Goal: Task Accomplishment & Management: Manage account settings

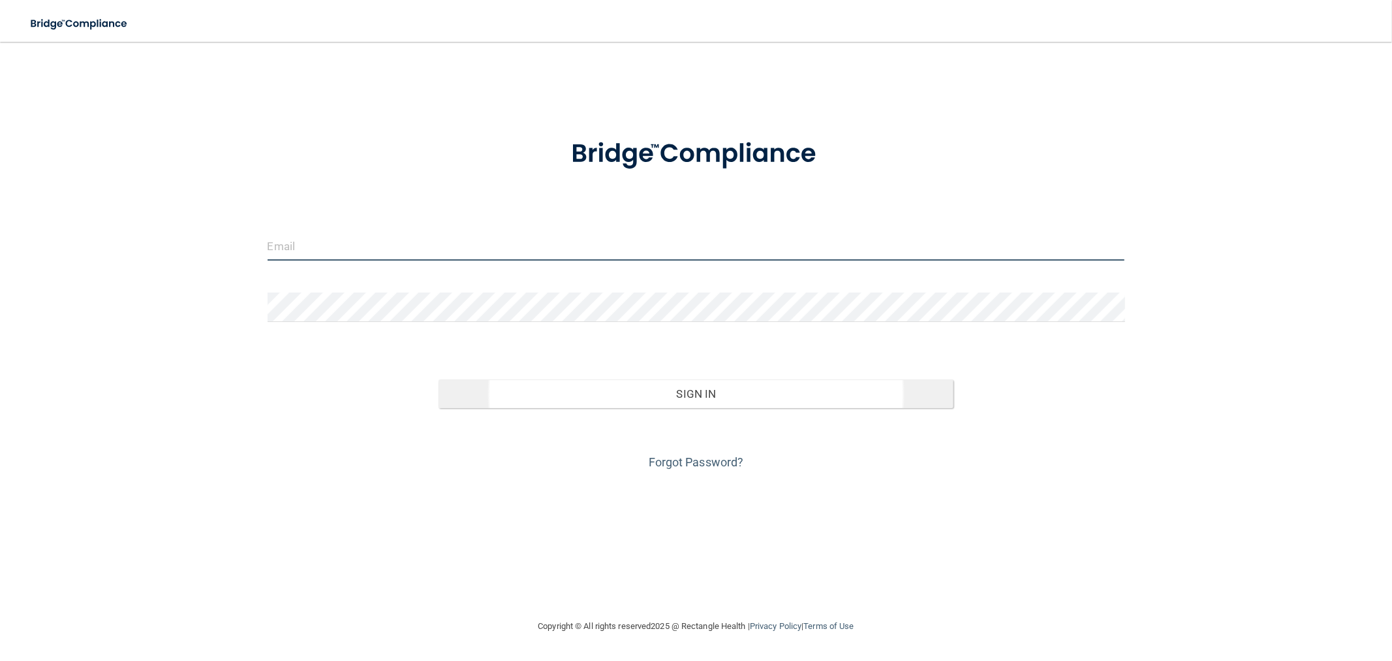
type input "[EMAIL_ADDRESS][DOMAIN_NAME]"
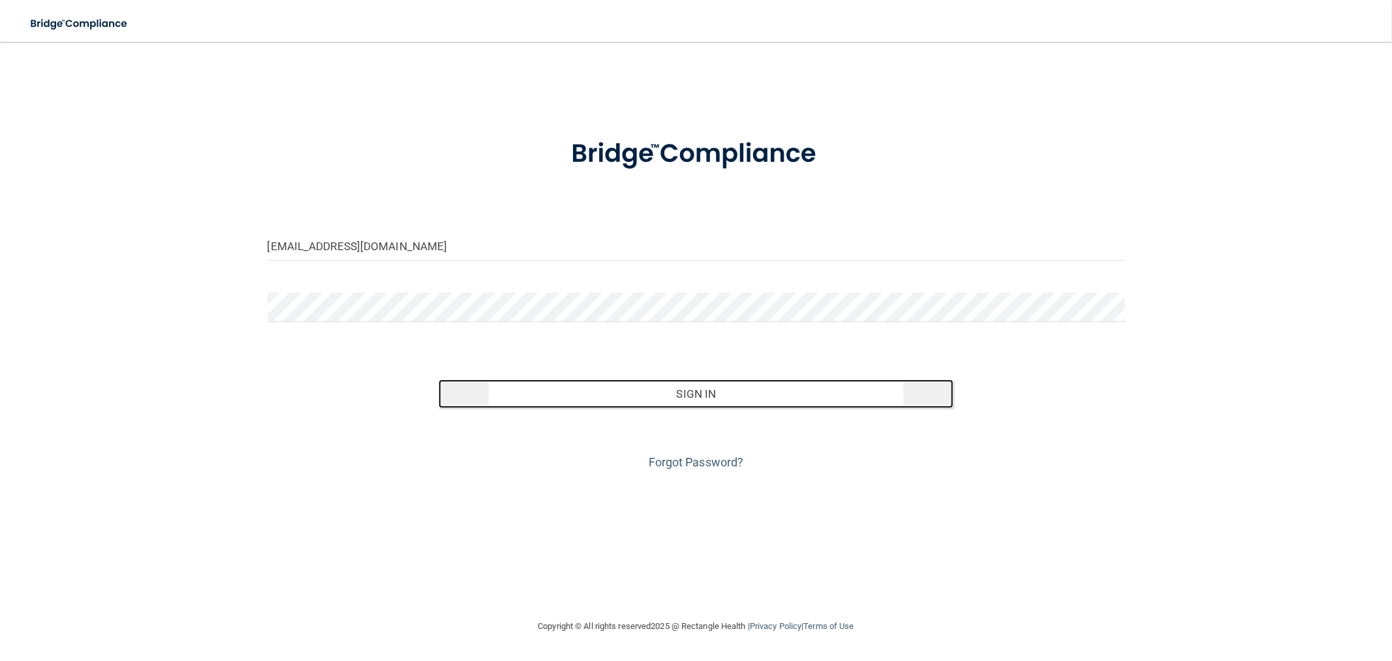
click at [544, 382] on button "Sign In" at bounding box center [696, 393] width 514 height 29
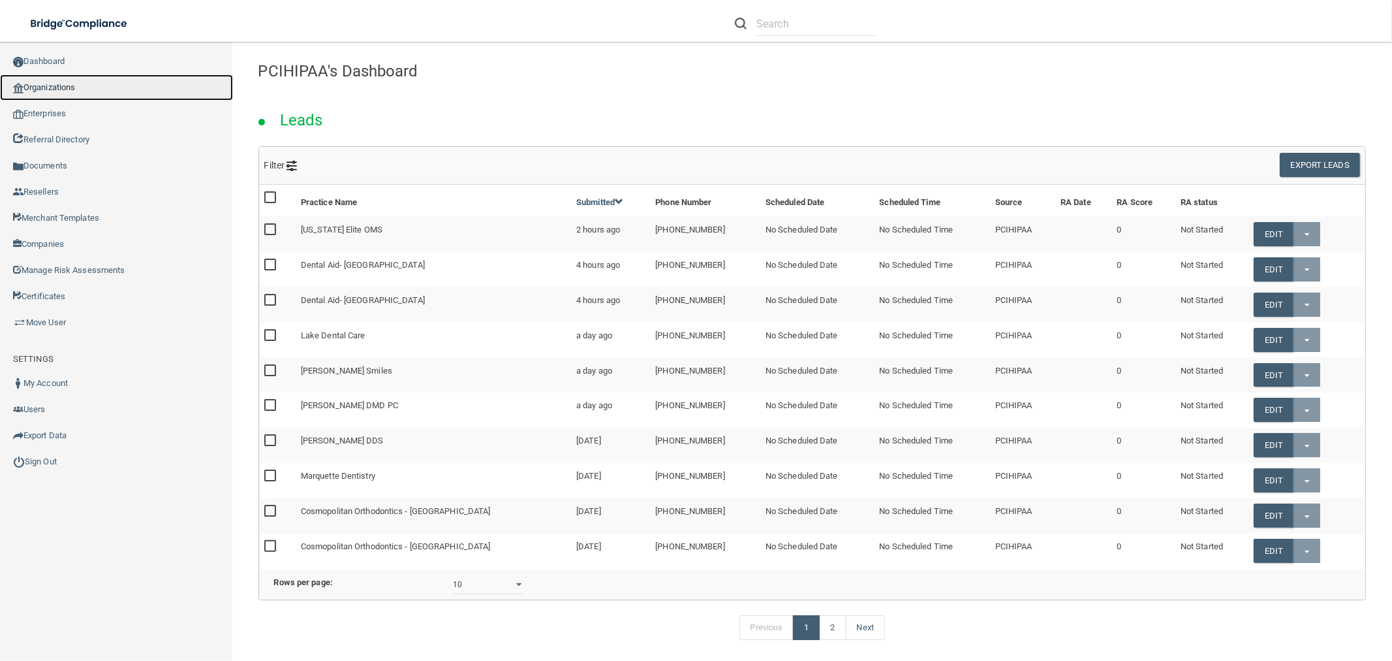
click at [91, 81] on link "Organizations" at bounding box center [116, 87] width 233 height 26
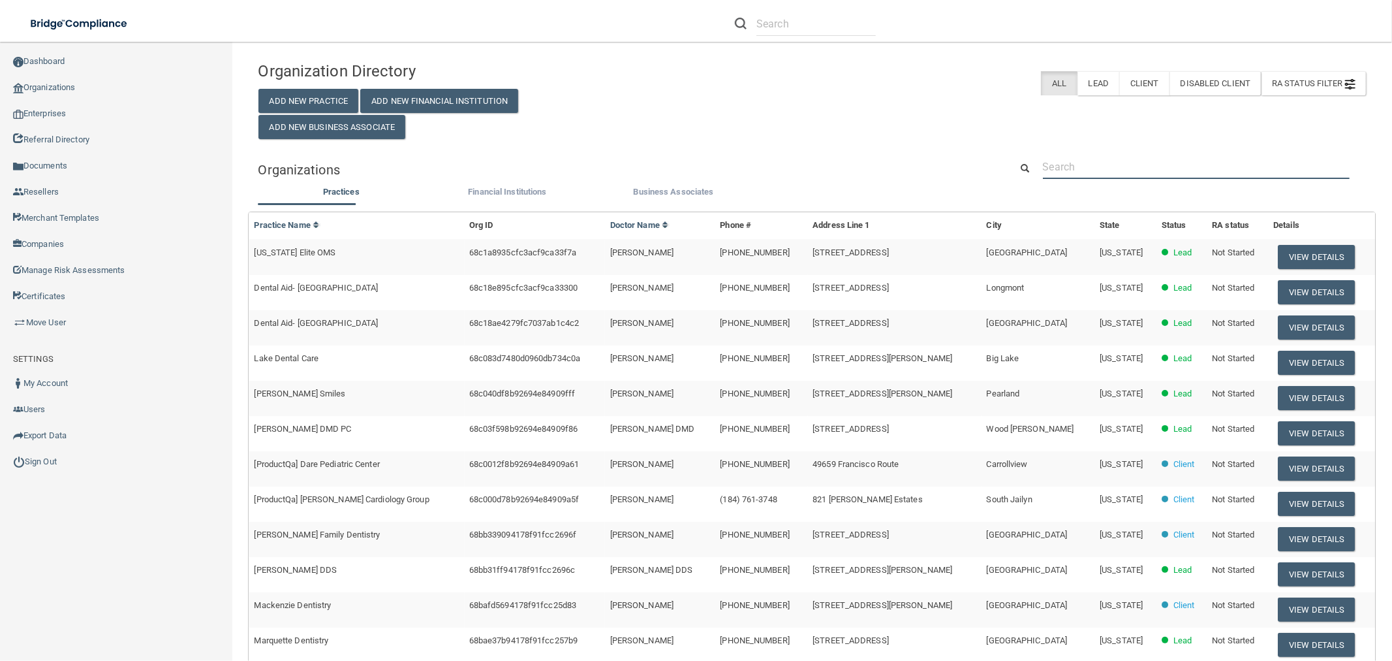
click at [1127, 168] on input "text" at bounding box center [1196, 167] width 307 height 24
paste input "[PHONE_NUMBER]"
type input "[PHONE_NUMBER]"
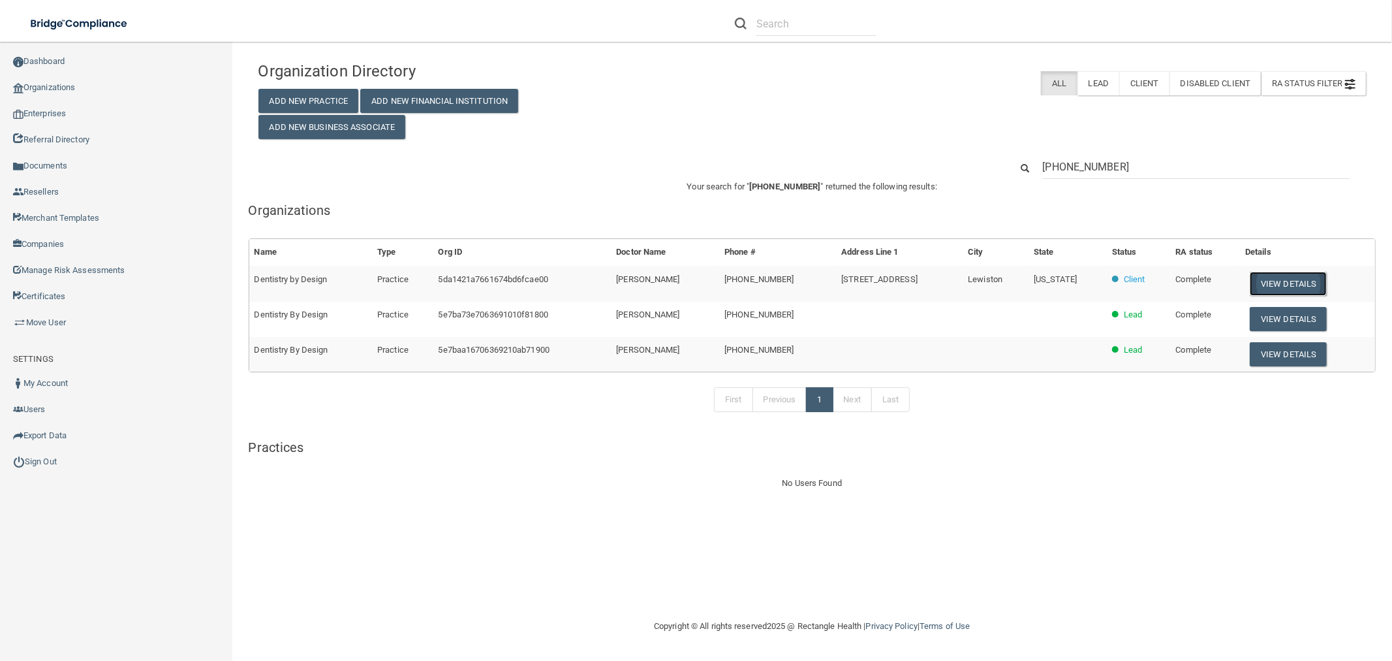
click at [1262, 283] on button "View Details" at bounding box center [1288, 284] width 77 height 24
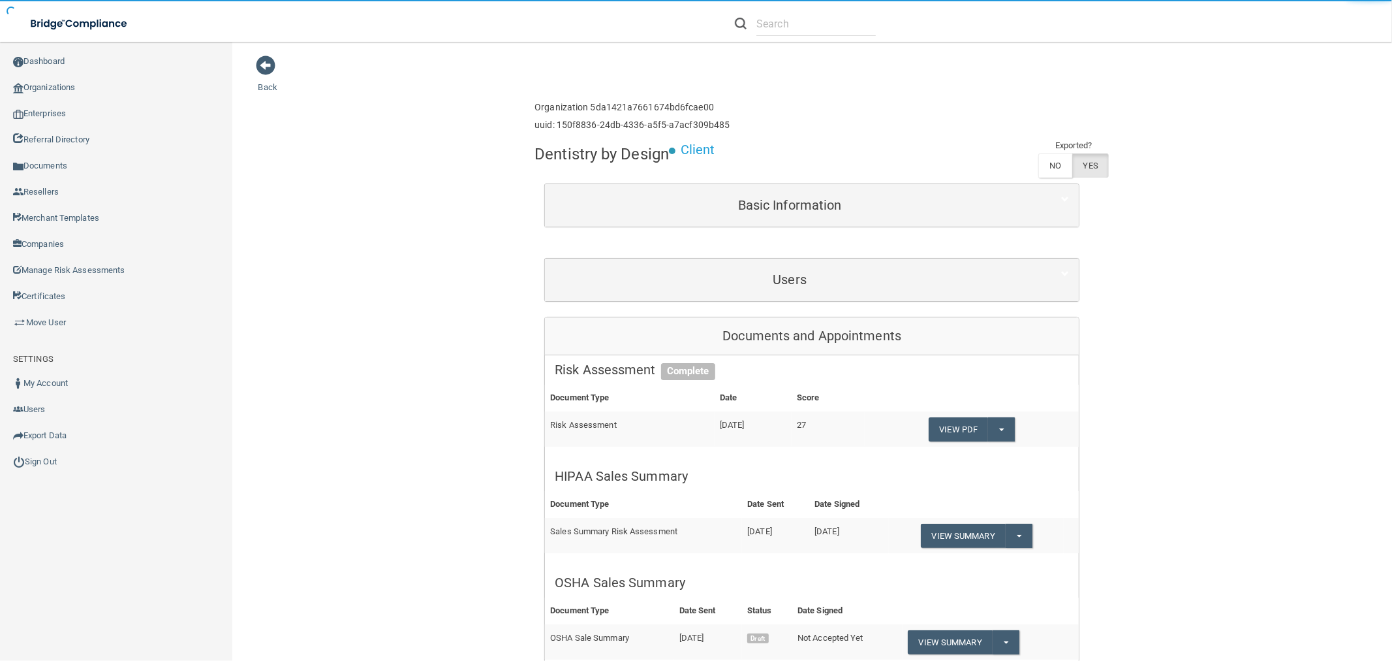
scroll to position [72, 0]
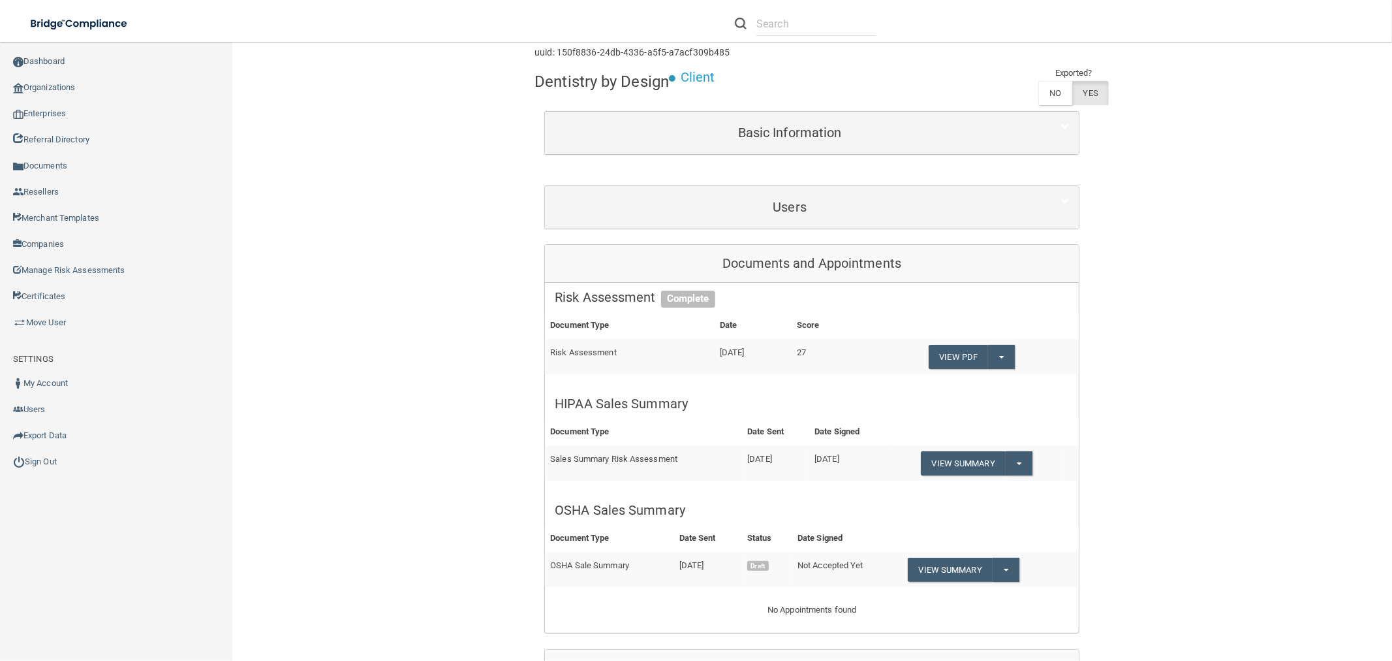
click at [645, 284] on div "Risk Assessment Complete" at bounding box center [812, 297] width 534 height 29
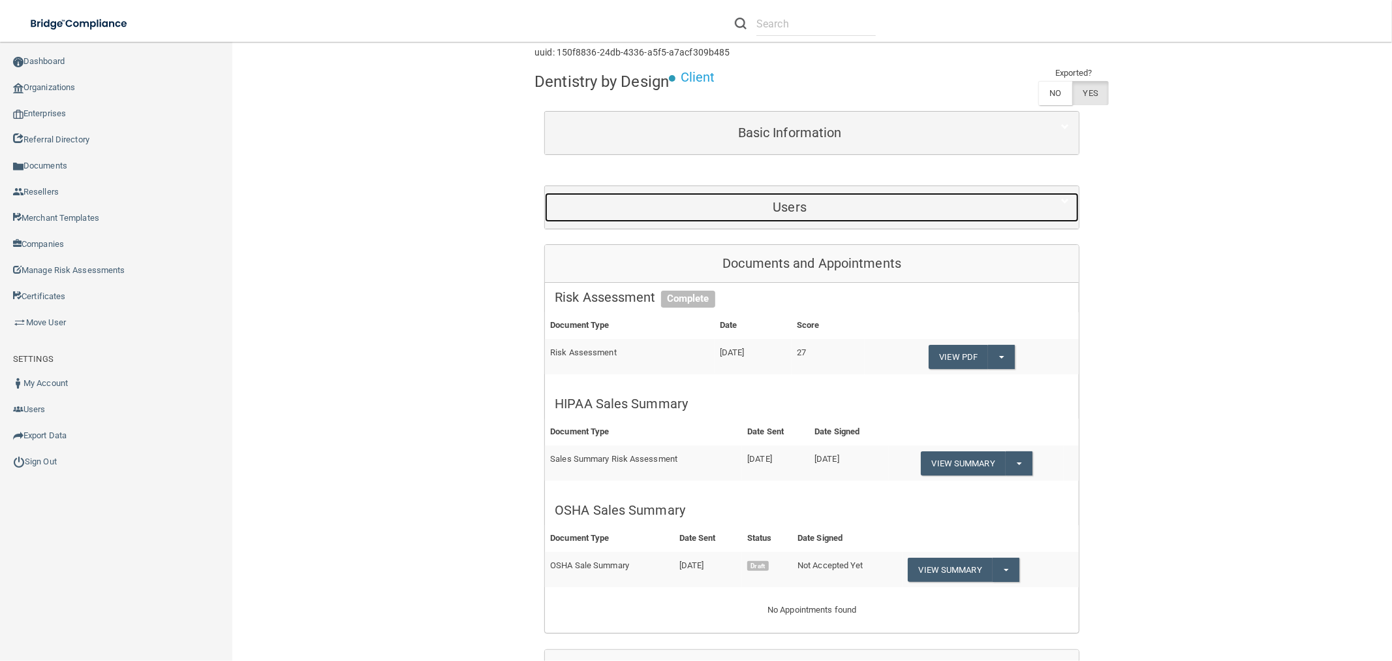
click at [647, 211] on h5 "Users" at bounding box center [790, 207] width 470 height 14
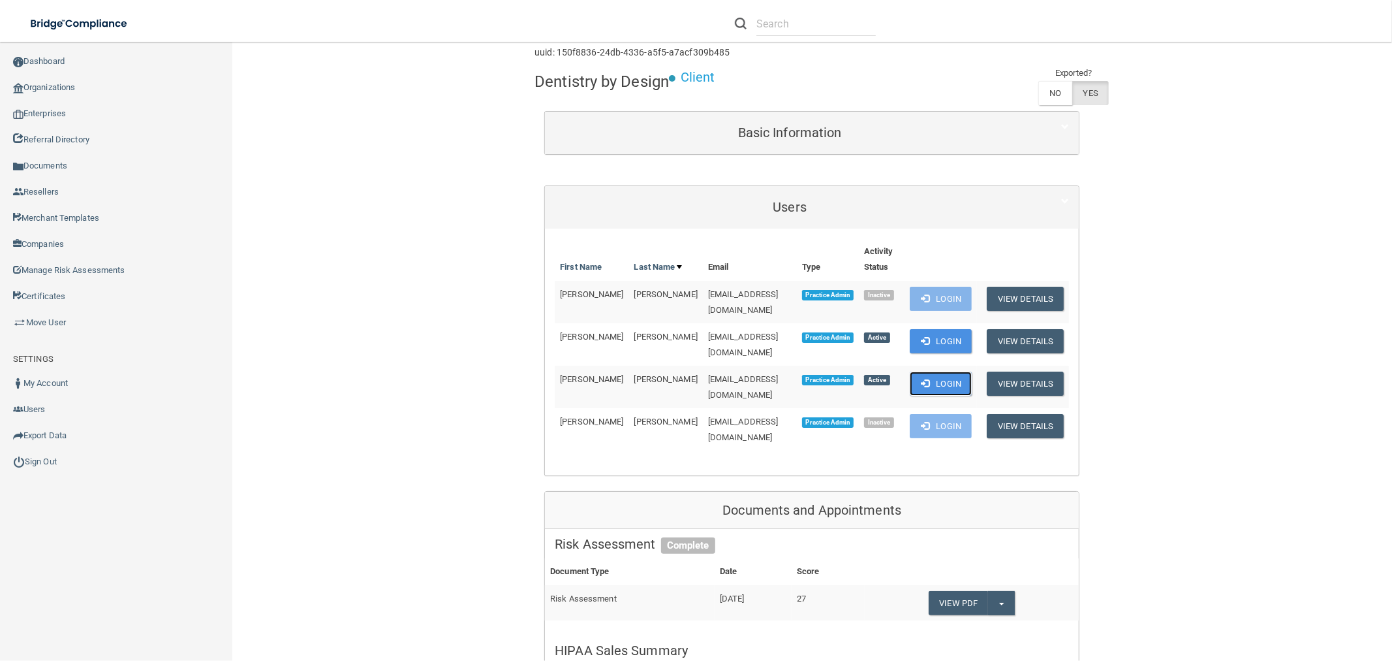
click at [948, 374] on button "Login" at bounding box center [941, 383] width 62 height 24
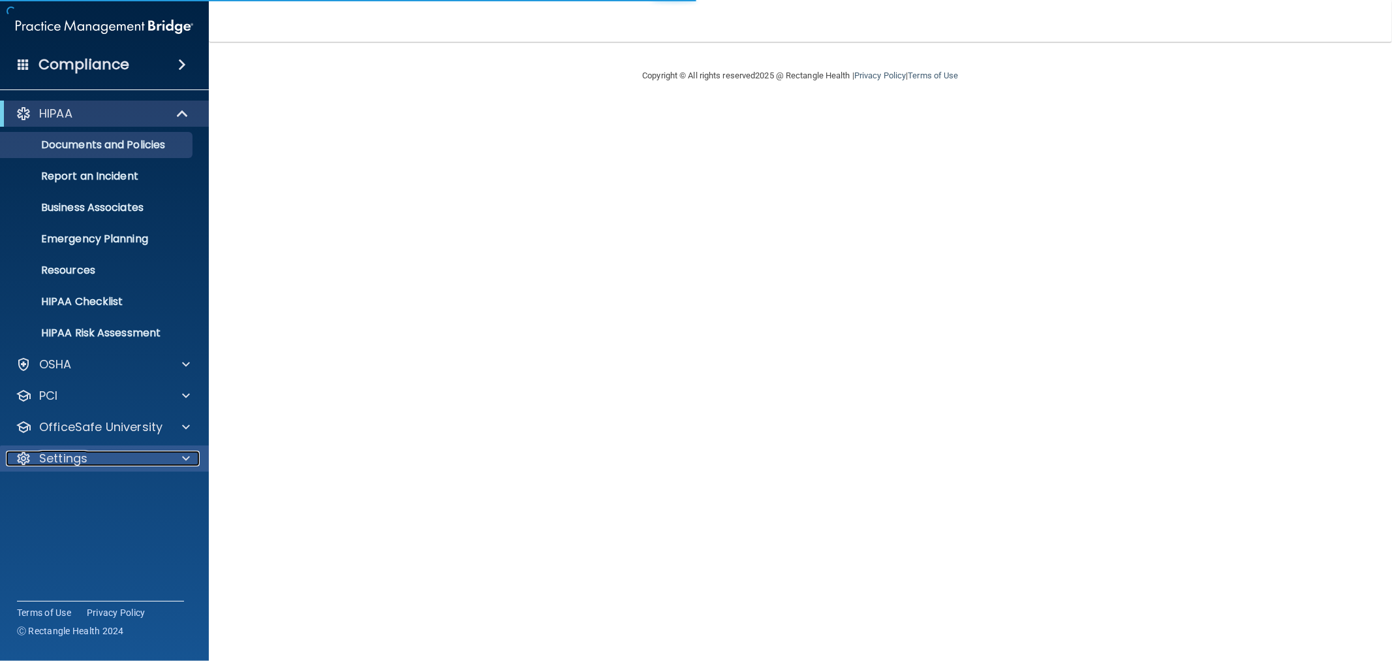
click at [178, 457] on div at bounding box center [184, 458] width 33 height 16
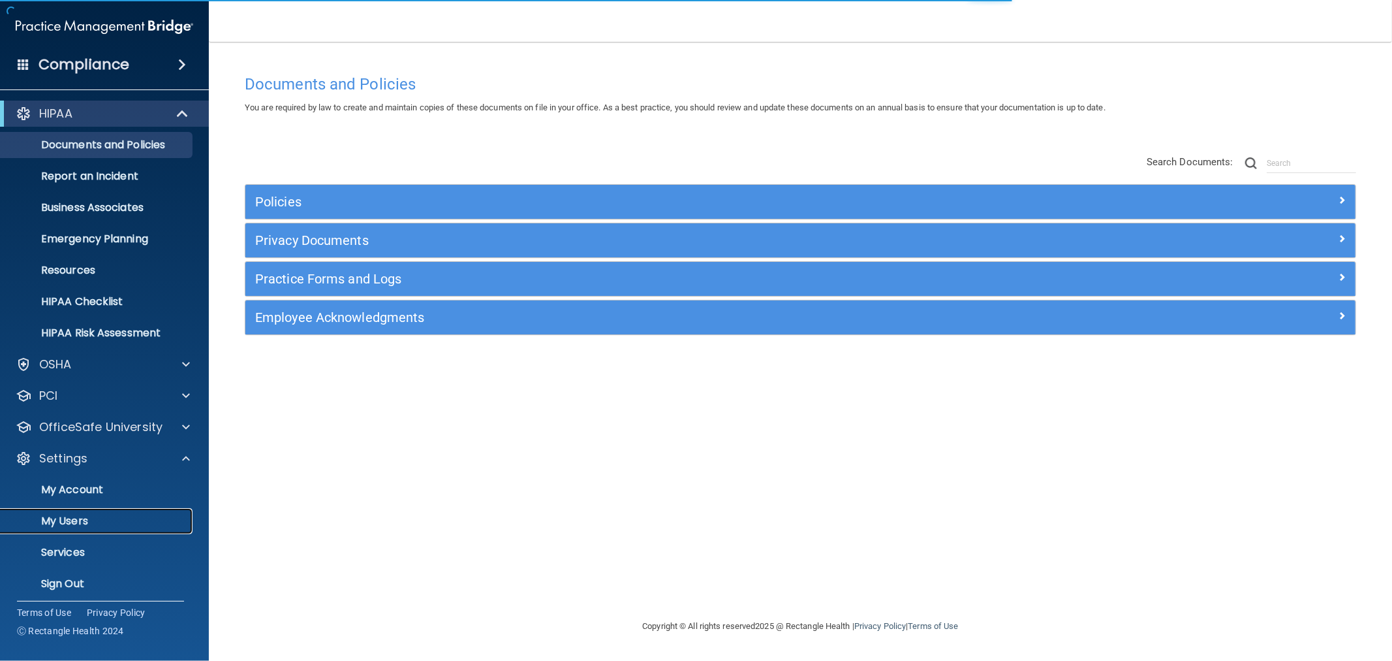
click at [103, 508] on link "My Users" at bounding box center [90, 521] width 206 height 26
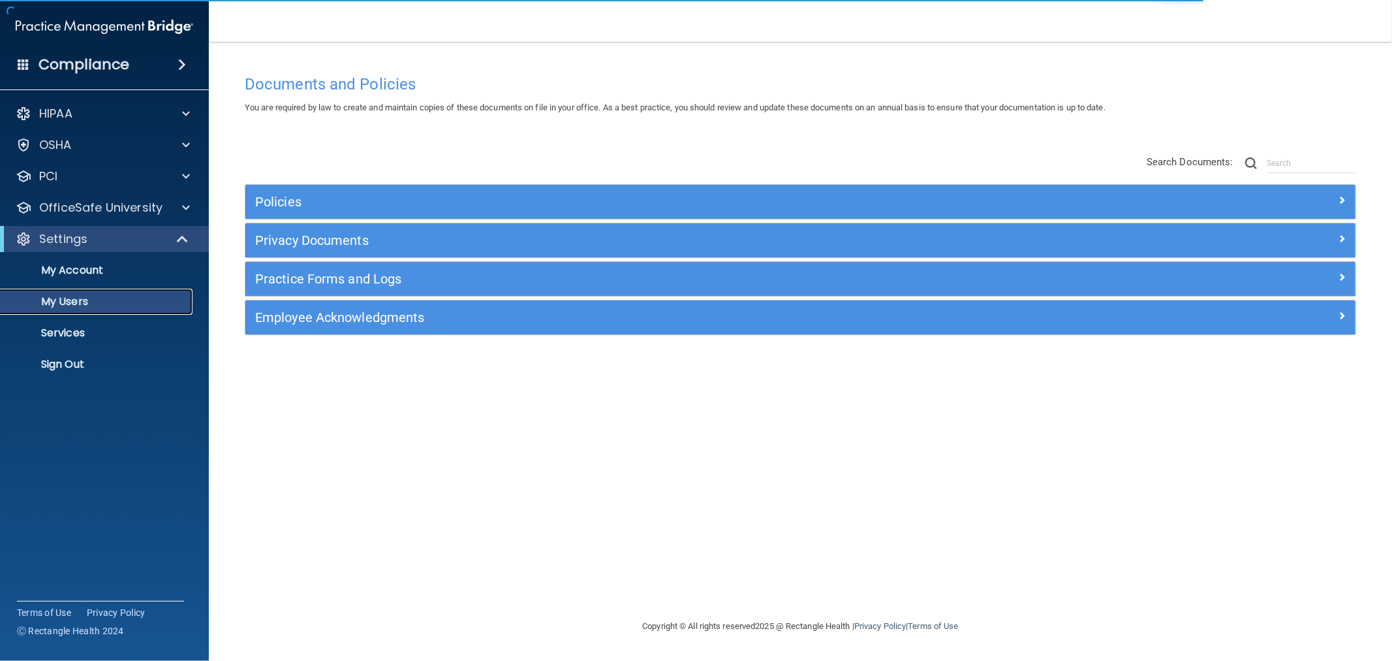
select select "20"
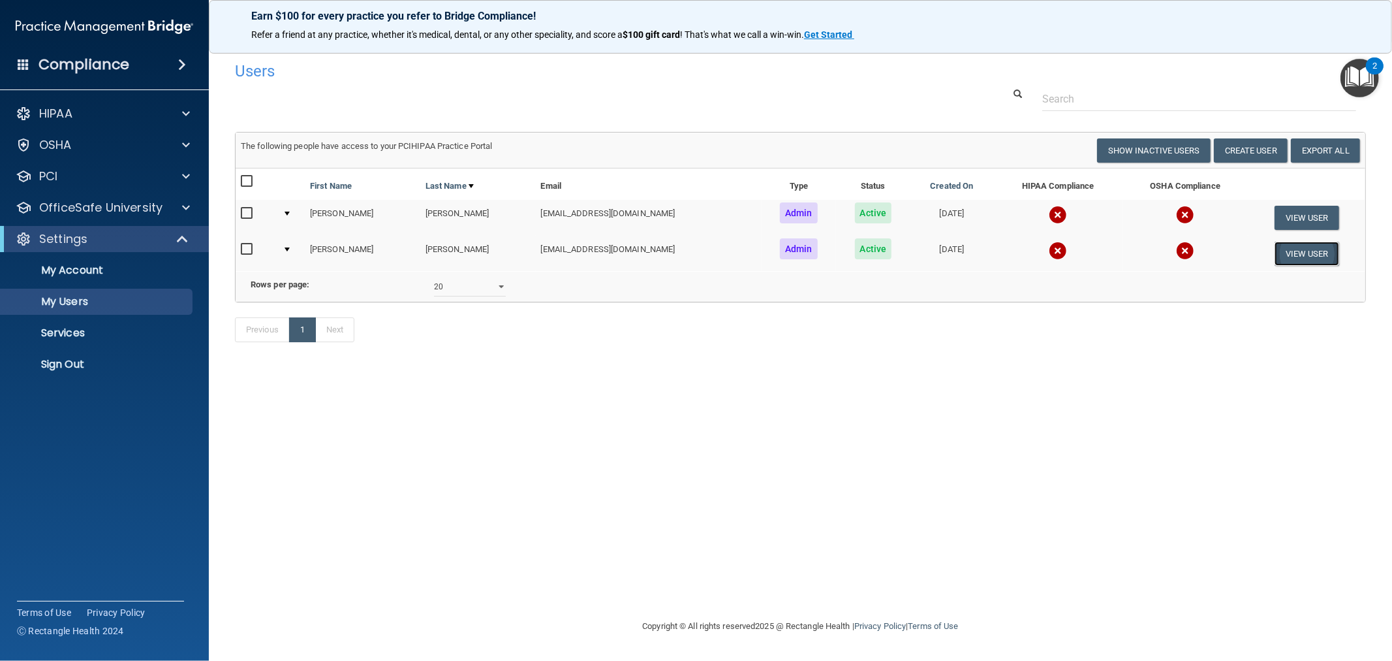
click at [1282, 251] on button "View User" at bounding box center [1307, 253] width 65 height 24
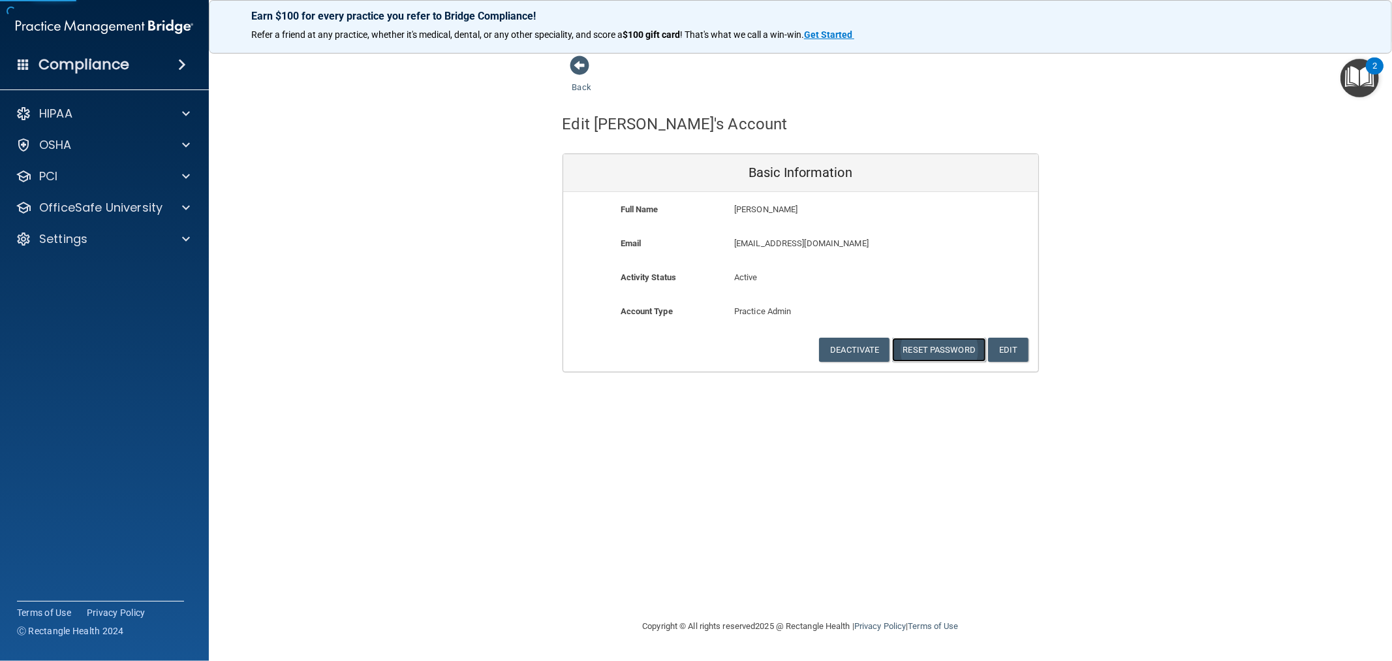
click at [921, 338] on button "Reset Password" at bounding box center [939, 349] width 94 height 24
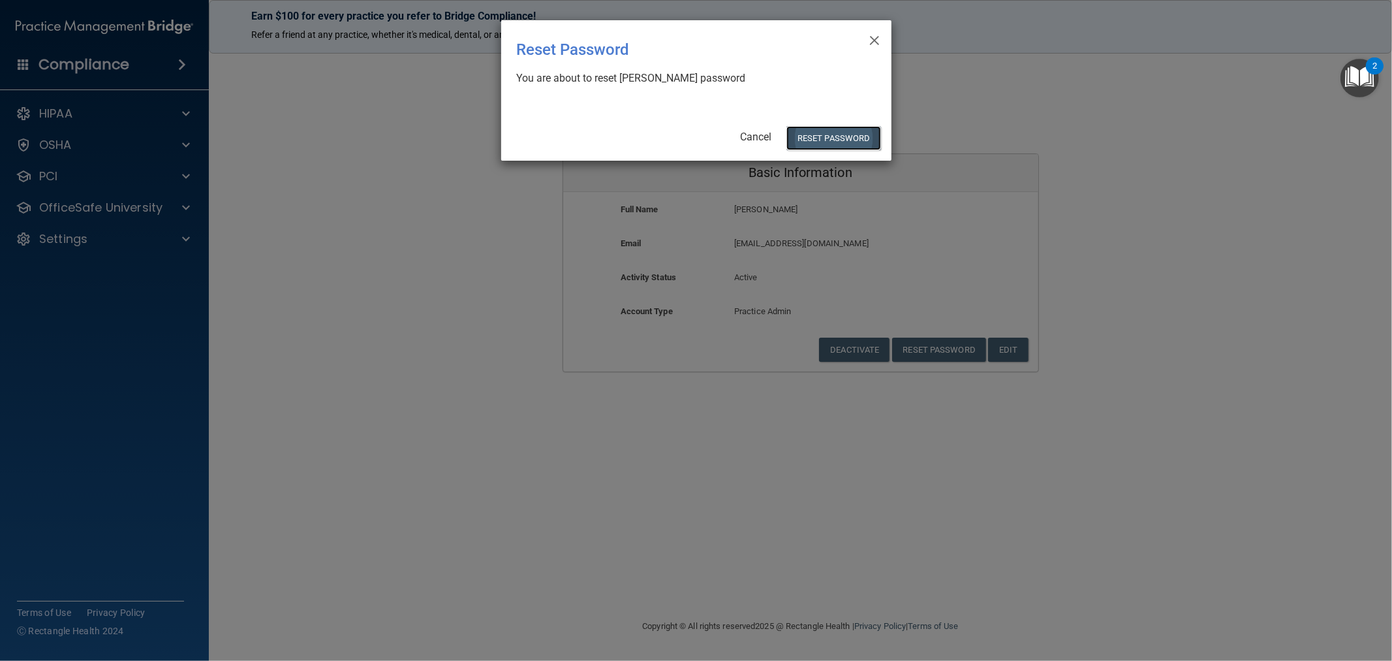
click at [852, 140] on button "Reset Password" at bounding box center [833, 138] width 94 height 24
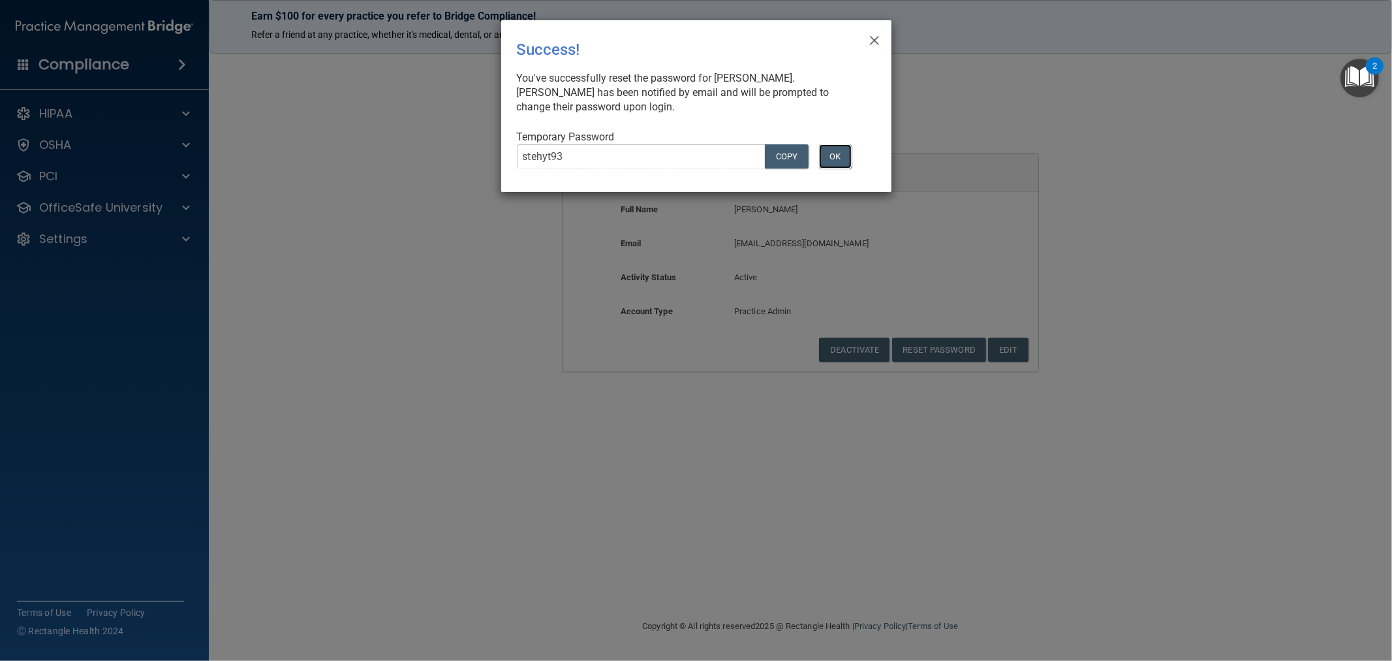
click at [834, 159] on button "OK" at bounding box center [835, 156] width 33 height 24
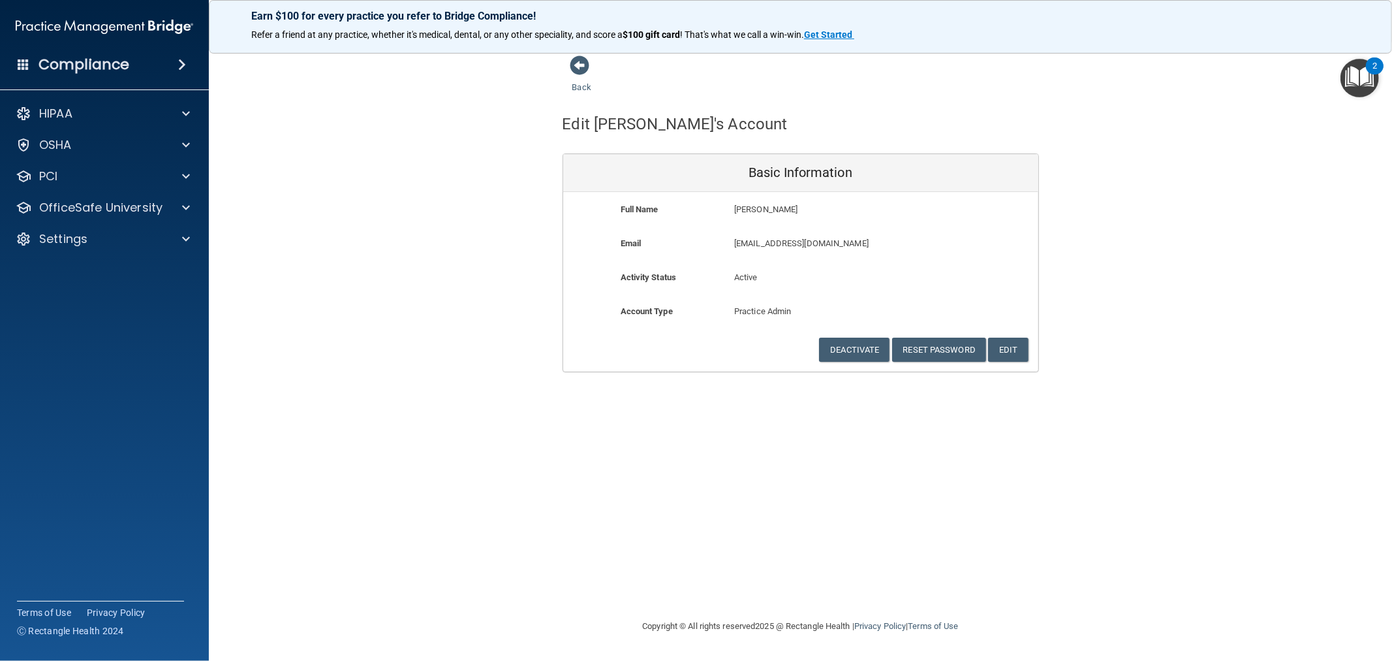
drag, startPoint x: 895, startPoint y: 245, endPoint x: 736, endPoint y: 241, distance: 159.3
click at [736, 241] on p "[EMAIL_ADDRESS][DOMAIN_NAME]" at bounding box center [838, 244] width 208 height 16
drag, startPoint x: 736, startPoint y: 241, endPoint x: 892, endPoint y: 244, distance: 156.0
click at [892, 244] on p "[EMAIL_ADDRESS][DOMAIN_NAME]" at bounding box center [838, 244] width 208 height 16
copy p "[EMAIL_ADDRESS][DOMAIN_NAME]"
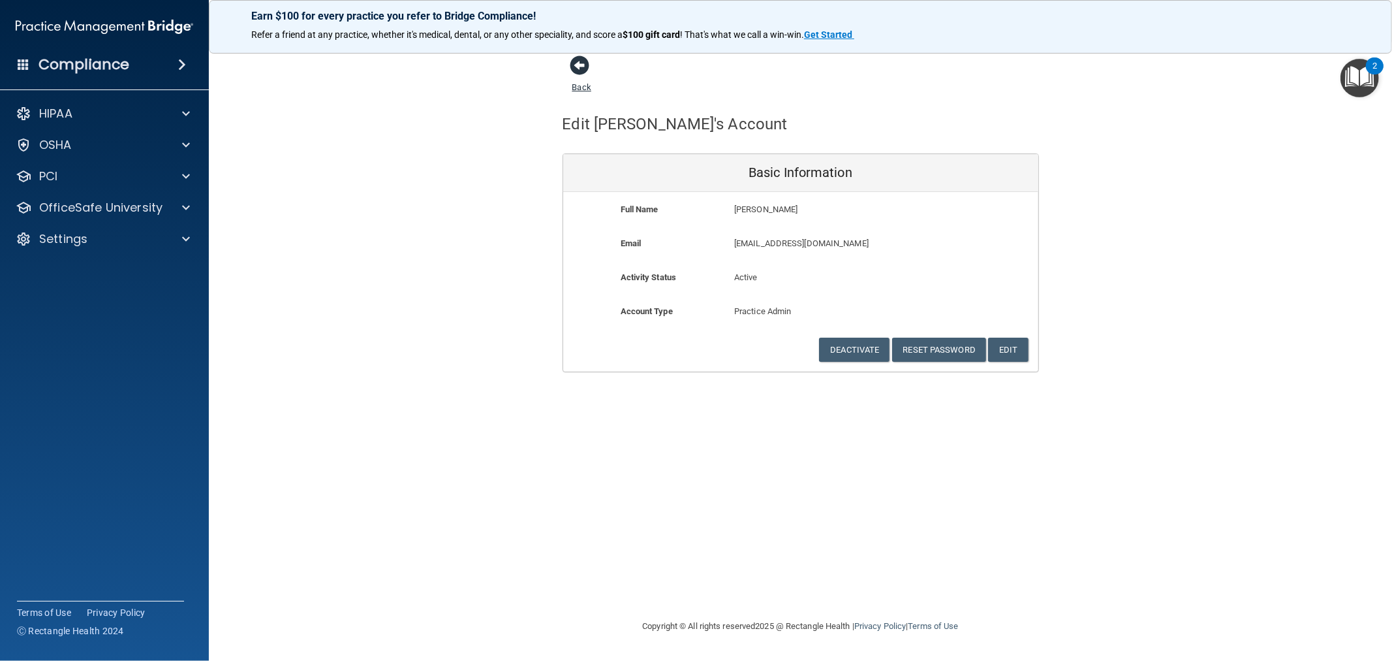
click at [584, 62] on span at bounding box center [580, 65] width 20 height 20
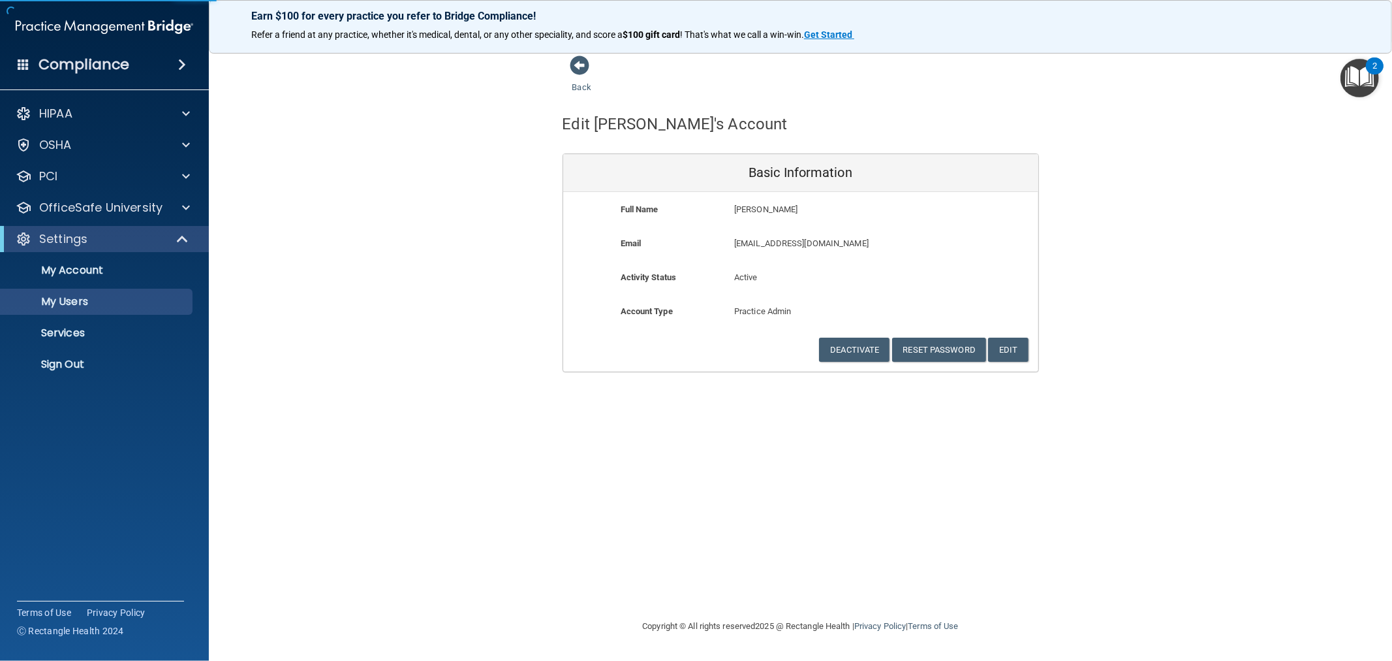
select select "20"
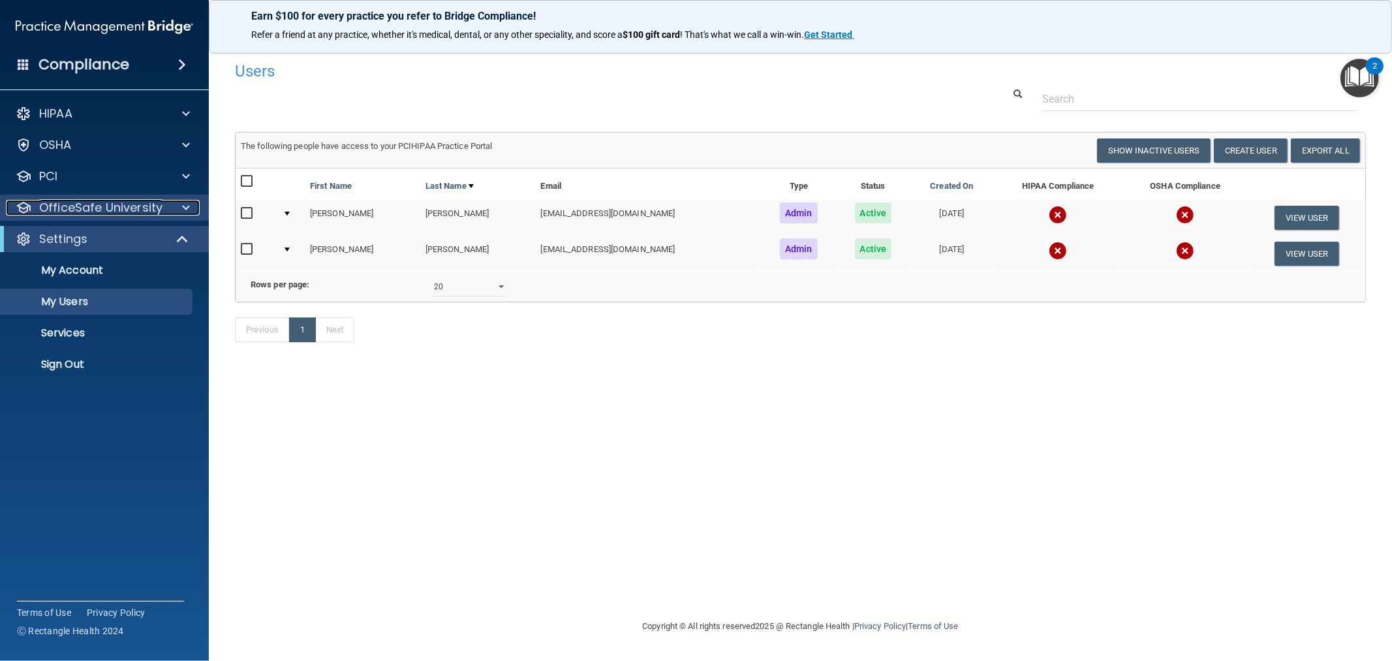
click at [121, 210] on p "OfficeSafe University" at bounding box center [100, 208] width 123 height 16
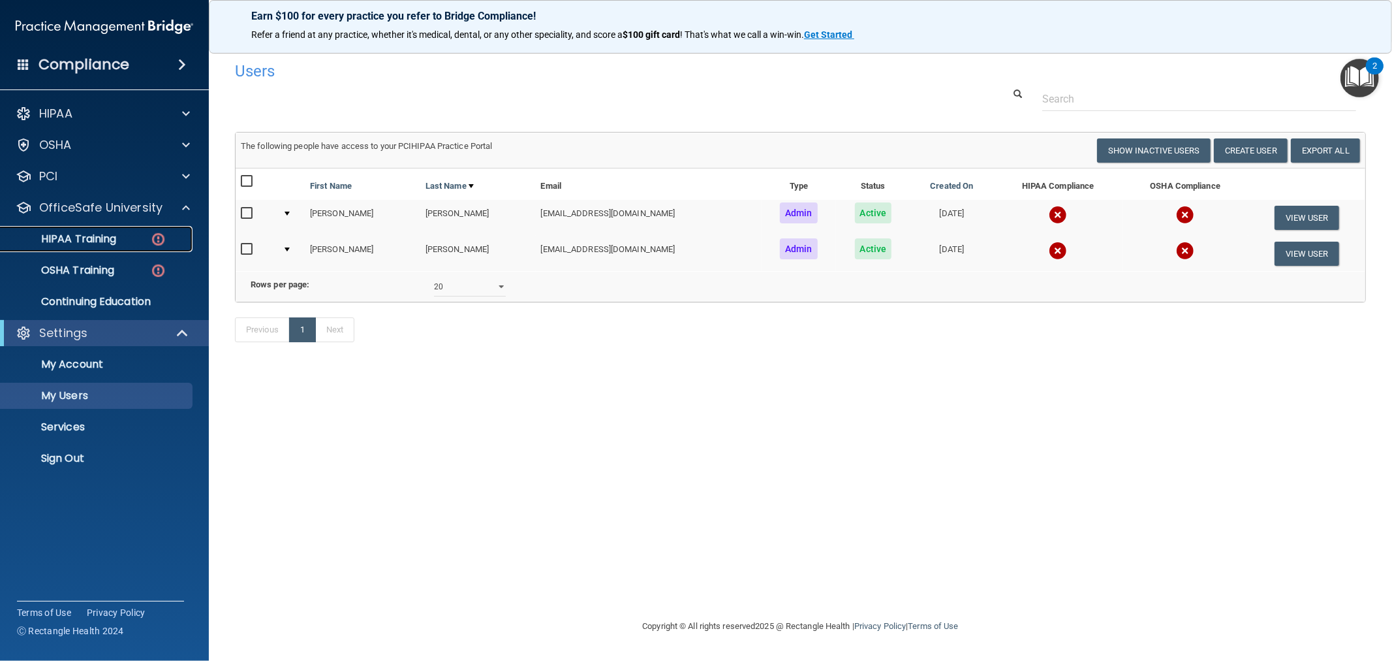
click at [108, 249] on link "HIPAA Training" at bounding box center [90, 239] width 206 height 26
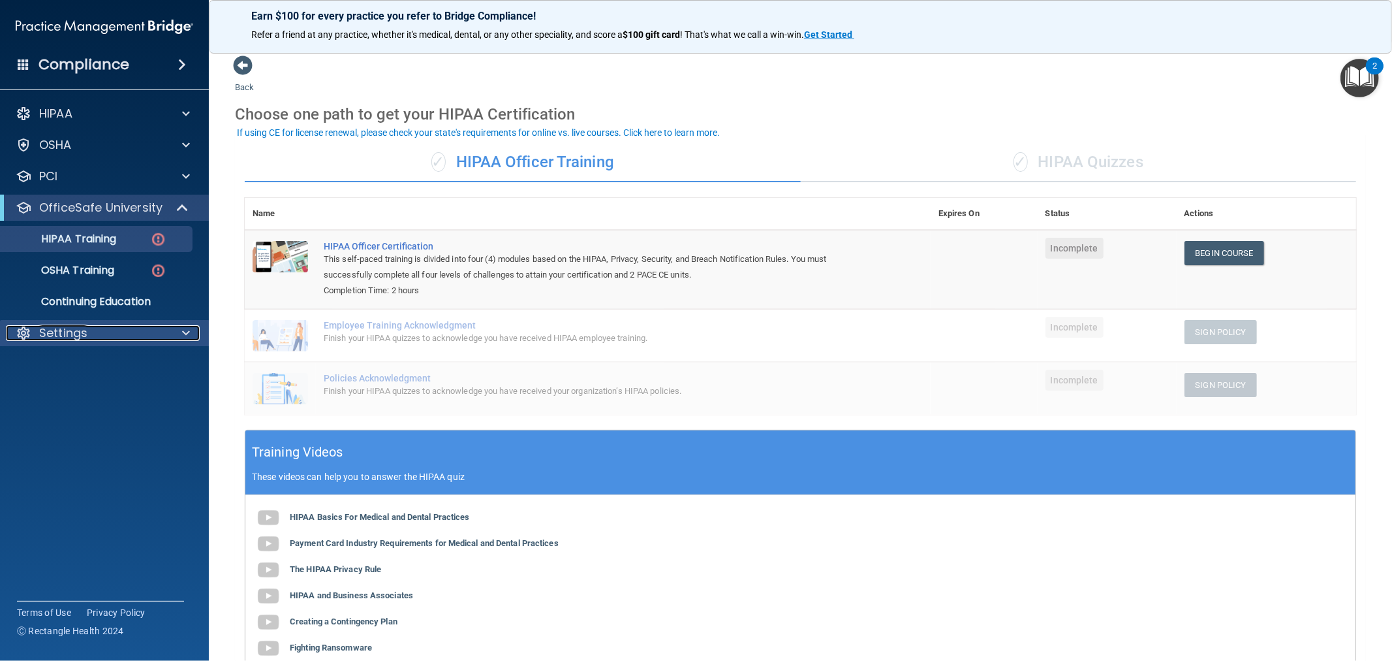
click at [82, 335] on p "Settings" at bounding box center [63, 333] width 48 height 16
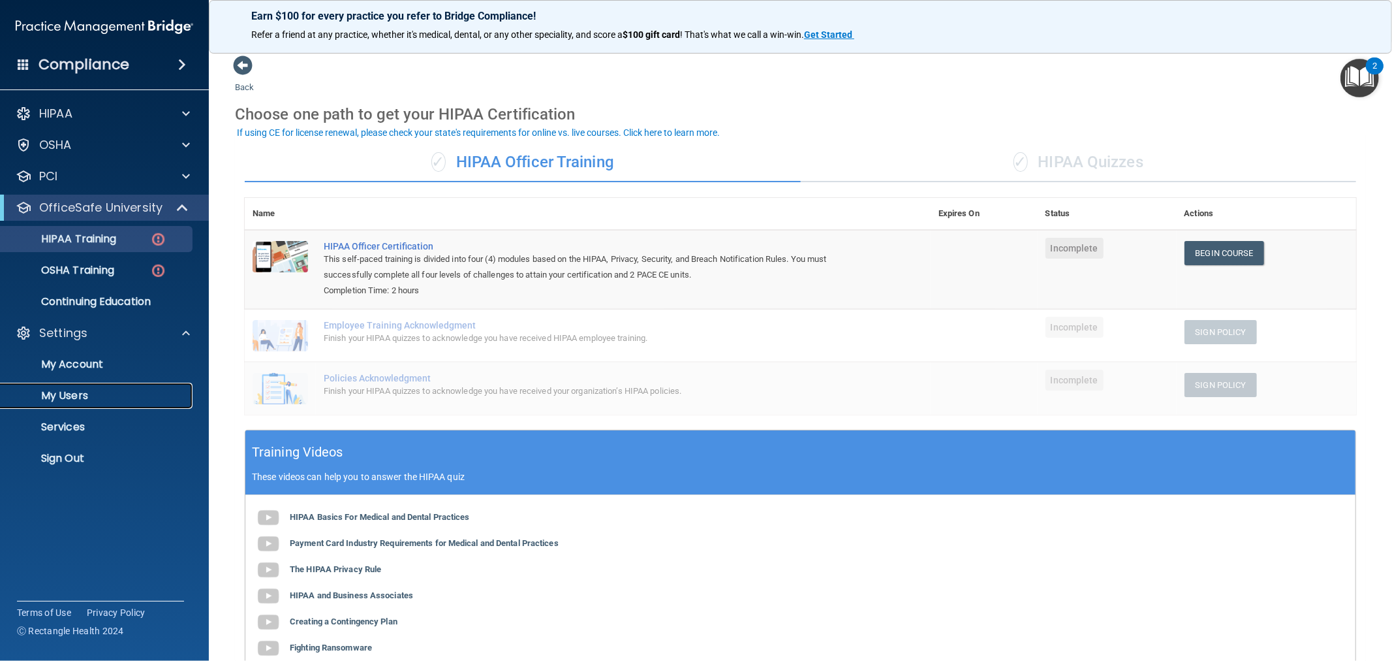
click at [86, 399] on p "My Users" at bounding box center [97, 395] width 178 height 13
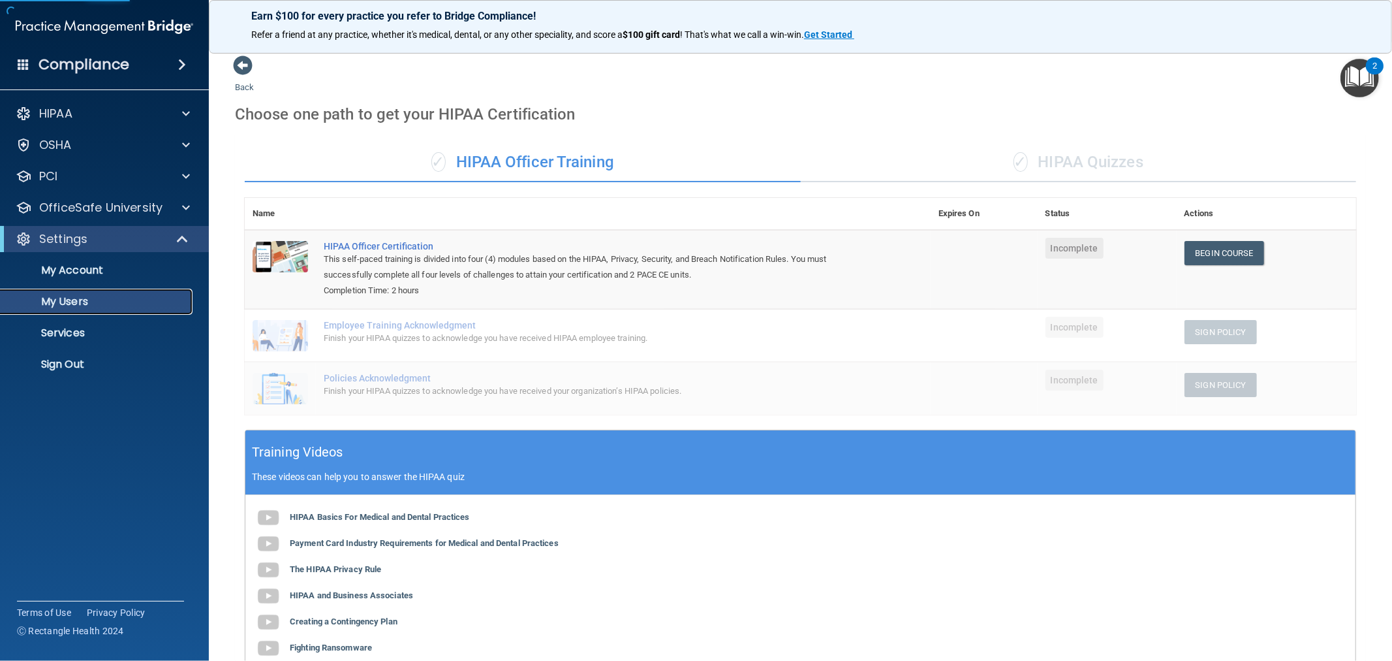
select select "20"
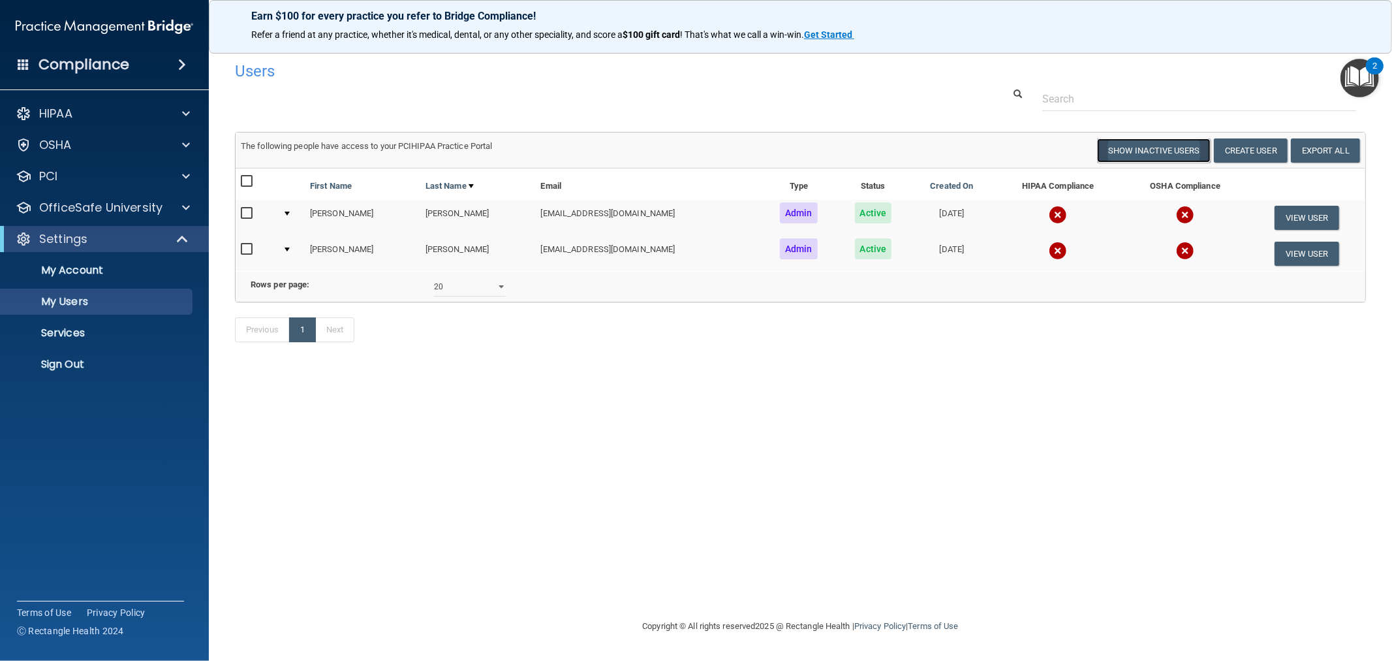
click at [1158, 153] on button "Show Inactive Users" at bounding box center [1154, 150] width 114 height 24
select select "20"
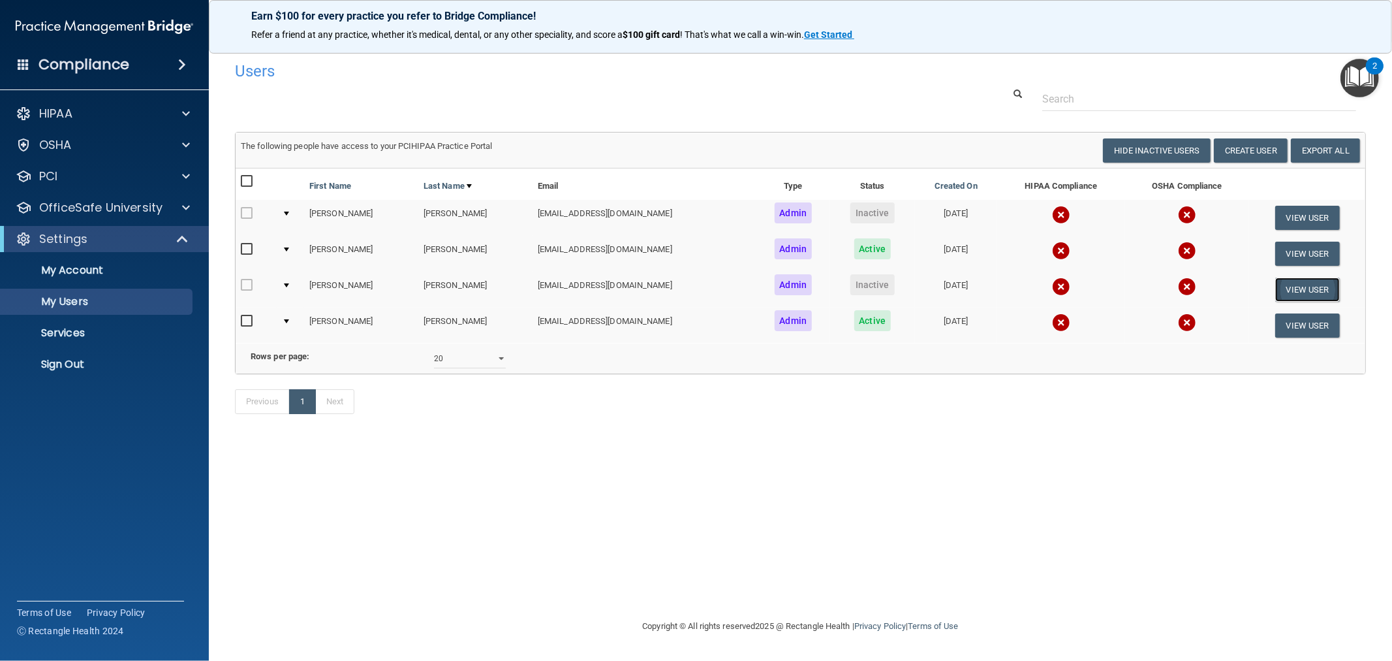
click at [1288, 281] on button "View User" at bounding box center [1307, 289] width 65 height 24
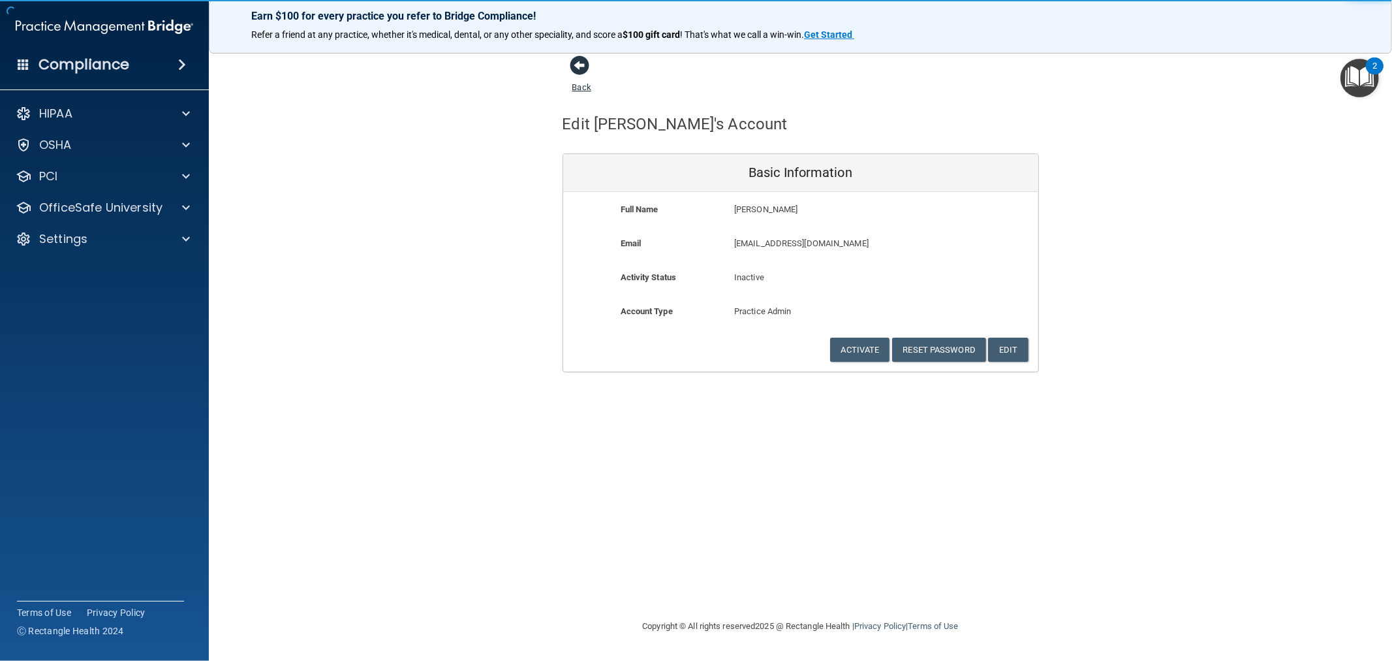
click at [583, 68] on span at bounding box center [580, 65] width 20 height 20
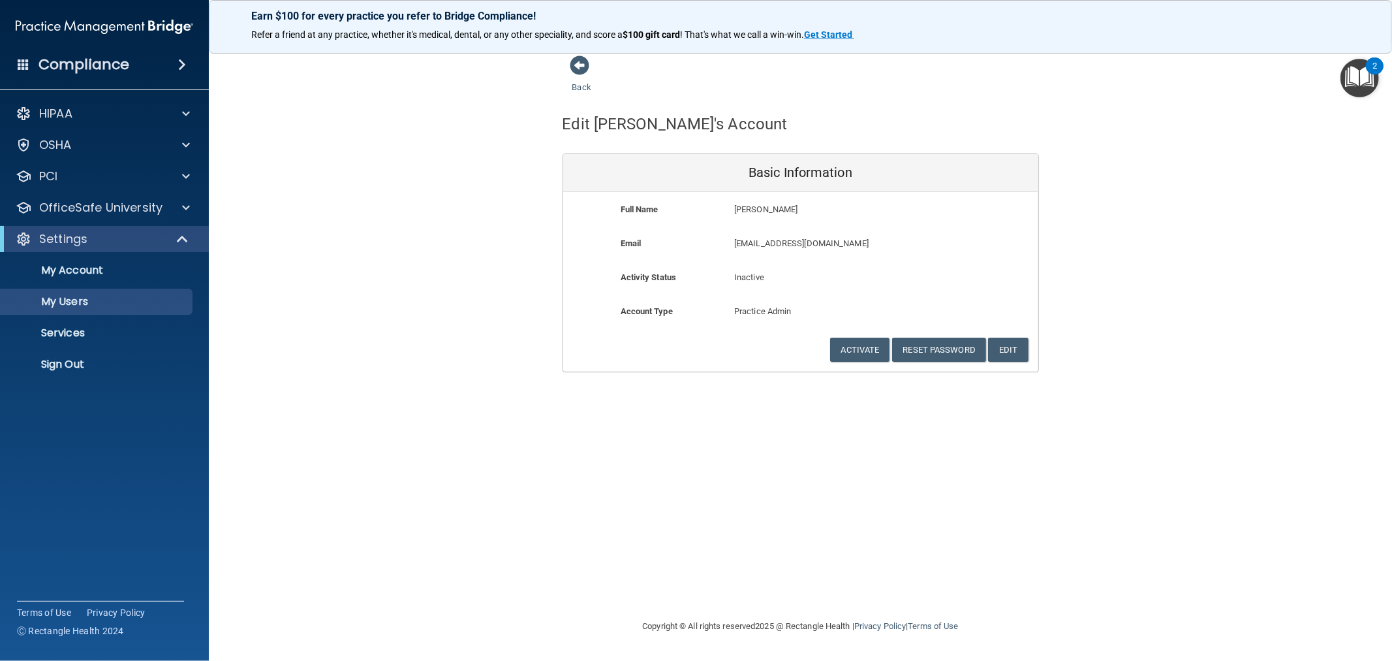
select select "20"
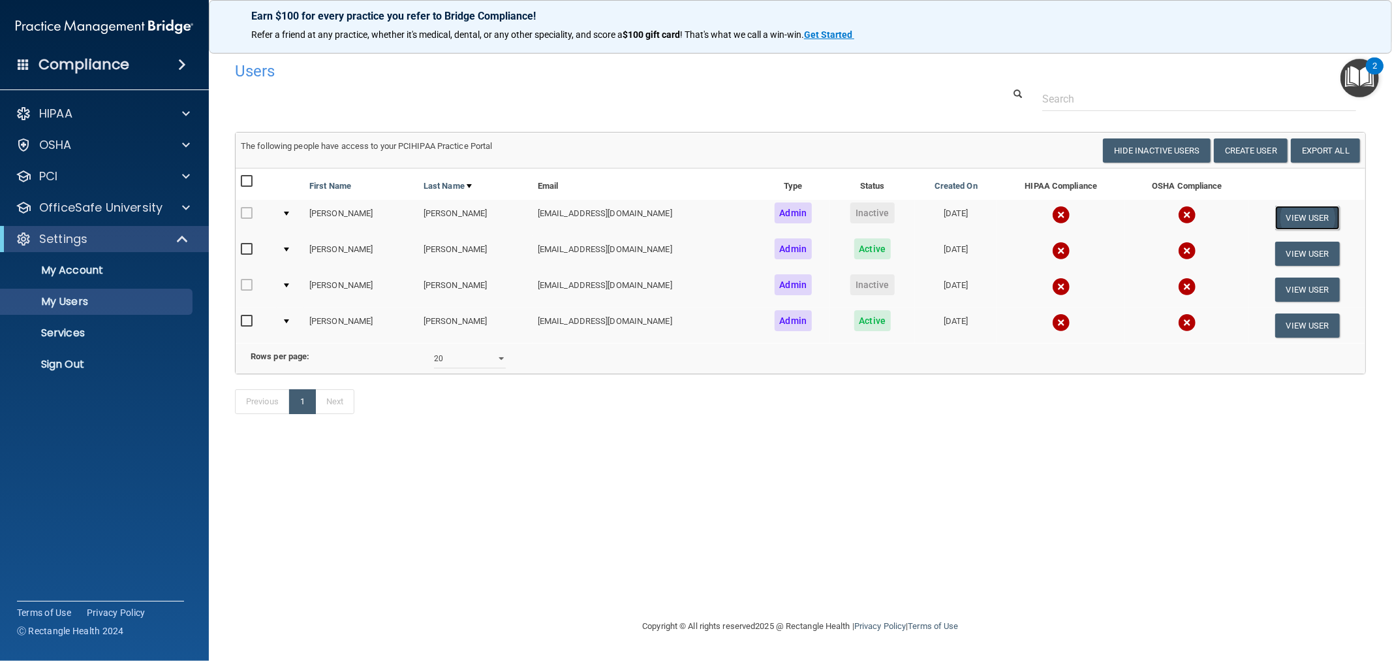
click at [1289, 225] on button "View User" at bounding box center [1307, 218] width 65 height 24
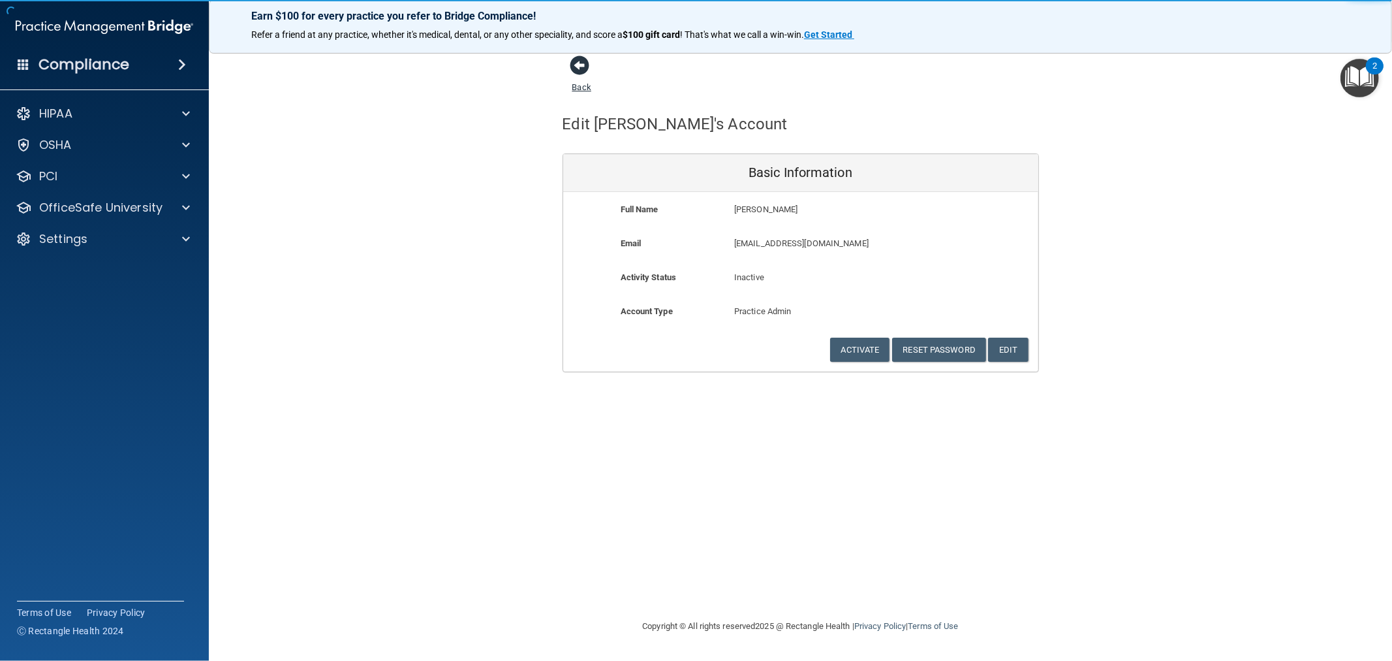
click at [588, 74] on span at bounding box center [580, 65] width 20 height 20
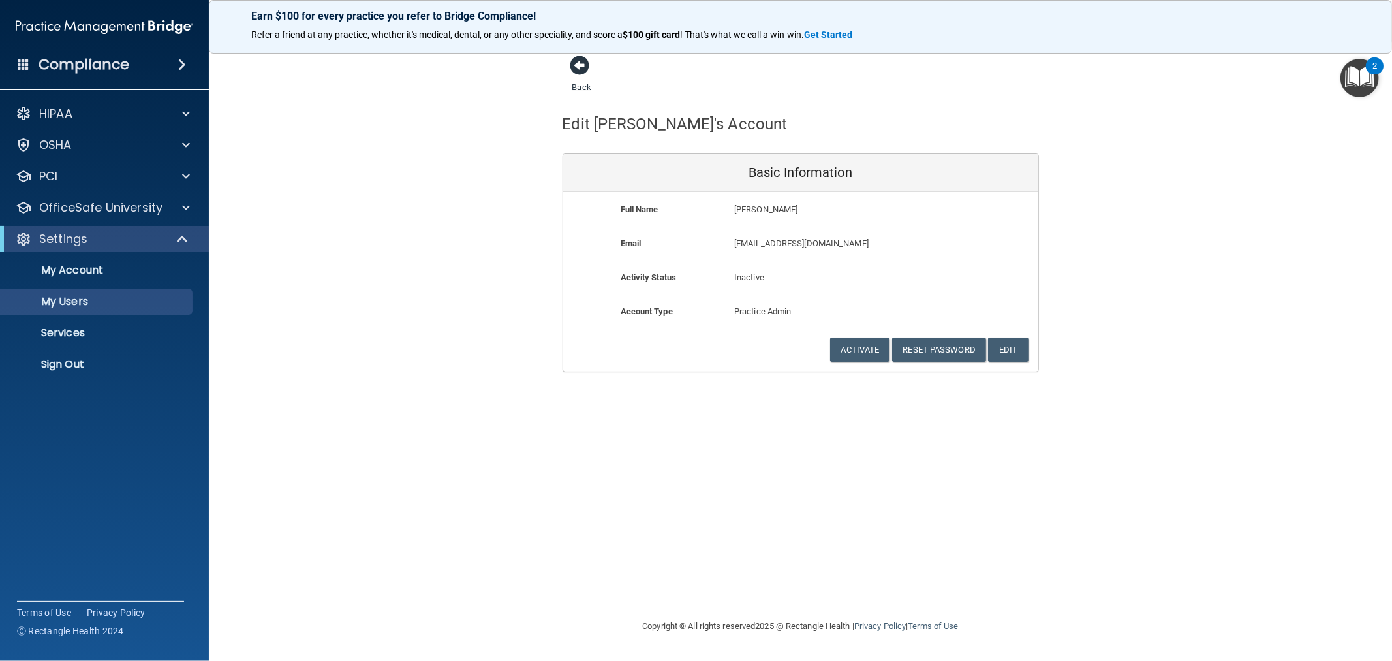
select select "20"
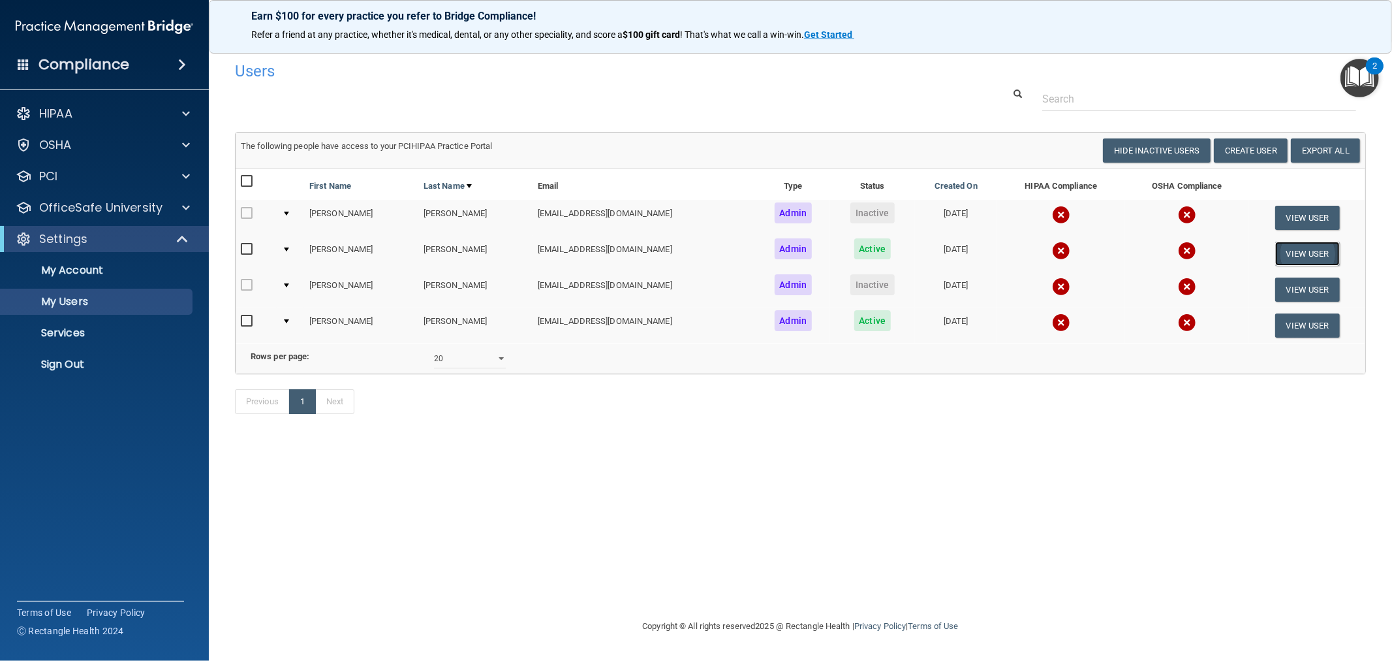
click at [1300, 250] on button "View User" at bounding box center [1307, 253] width 65 height 24
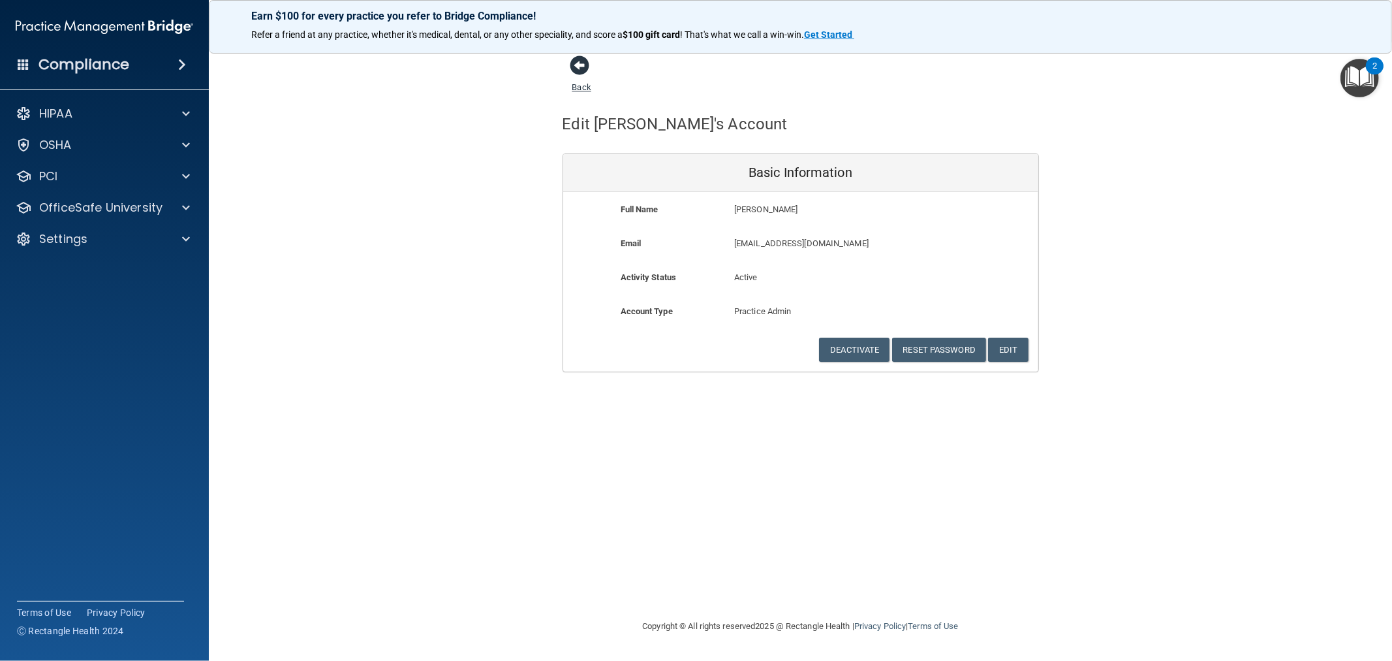
click at [587, 64] on span at bounding box center [580, 65] width 20 height 20
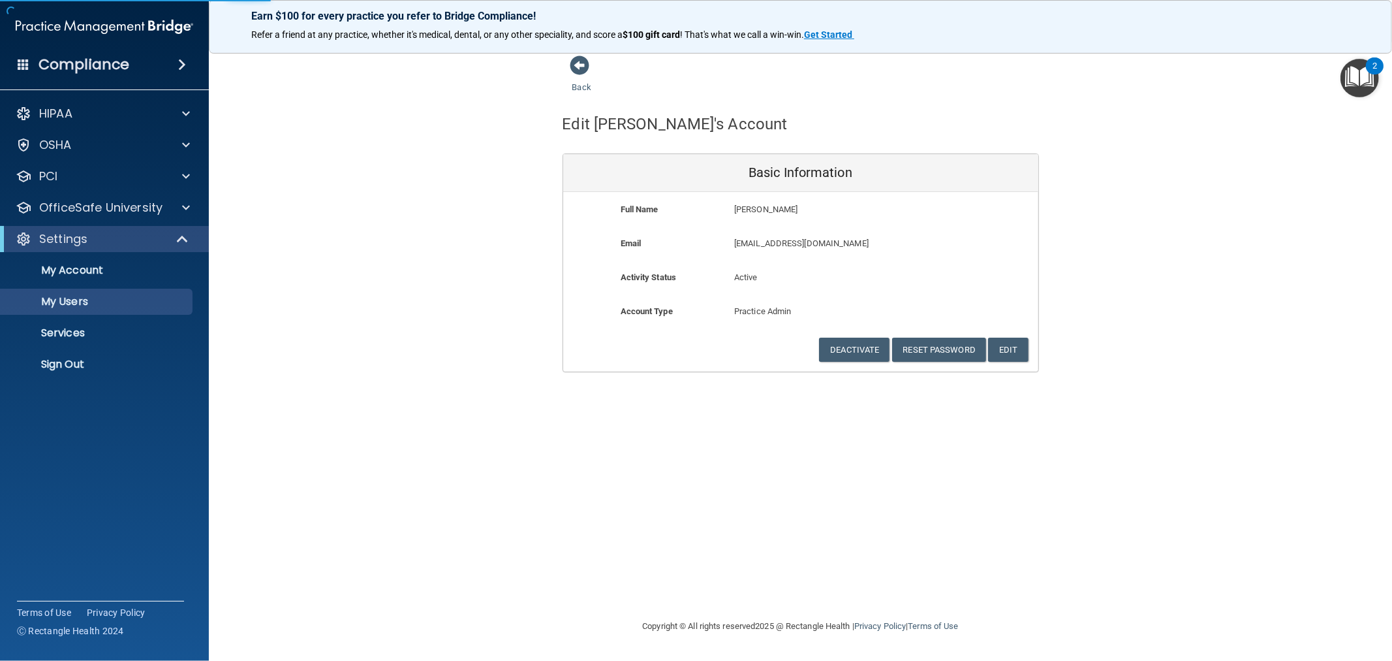
select select "20"
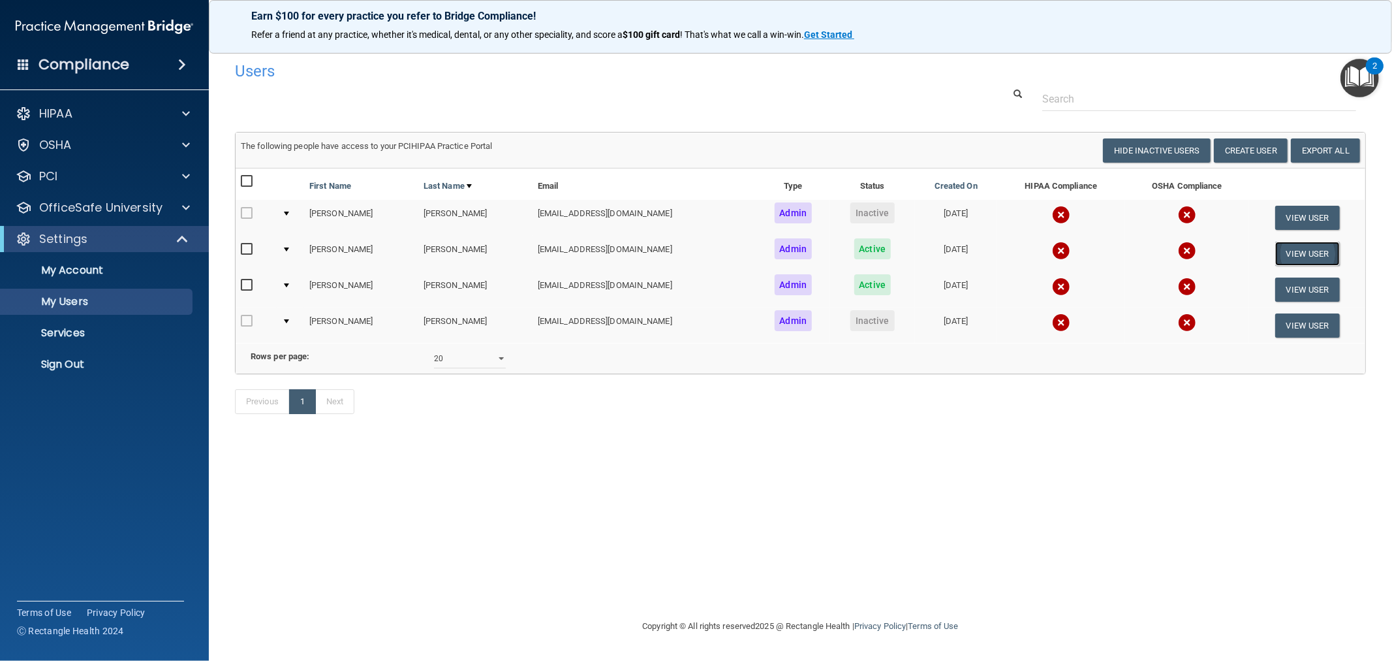
click at [1288, 248] on button "View User" at bounding box center [1307, 253] width 65 height 24
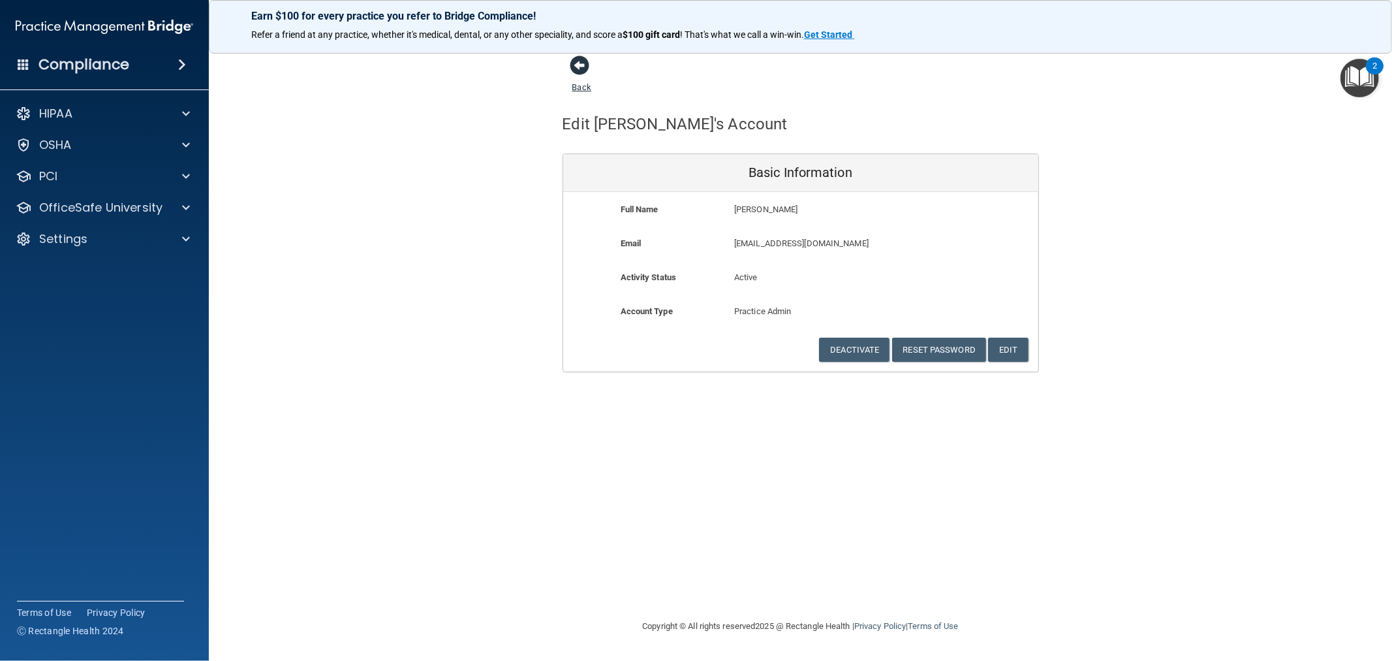
click at [584, 60] on span at bounding box center [580, 65] width 20 height 20
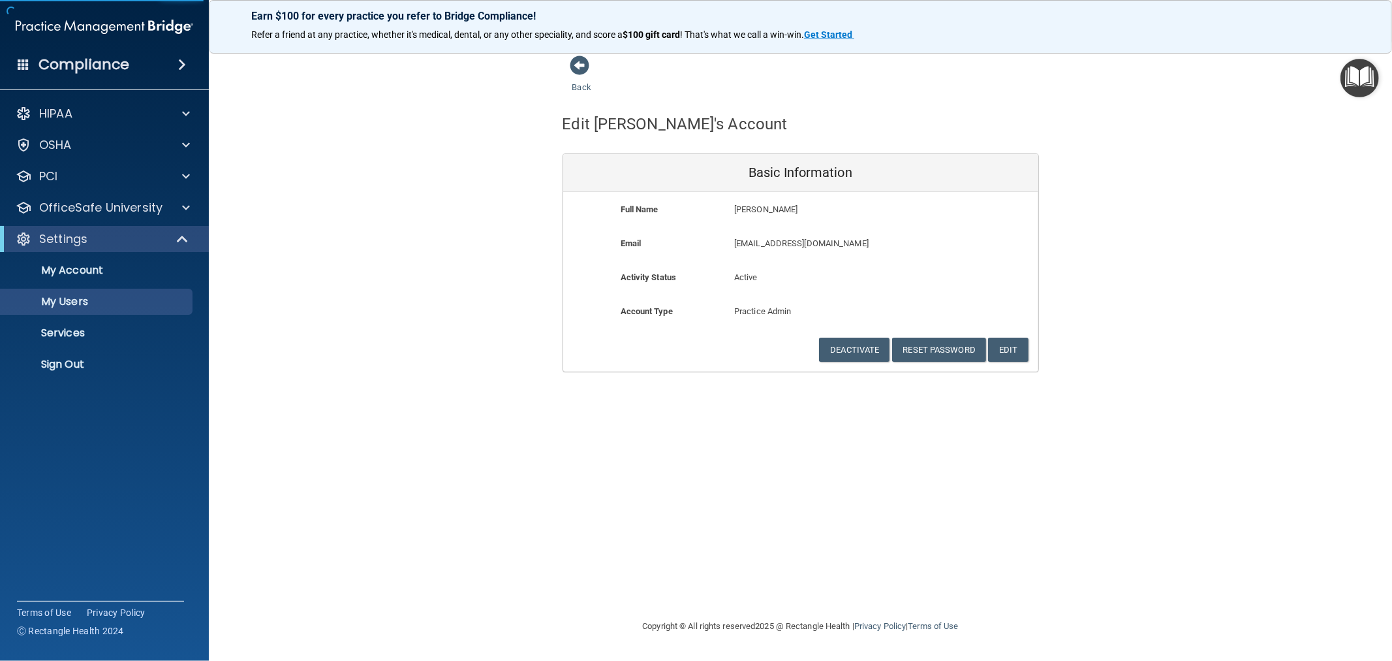
select select "20"
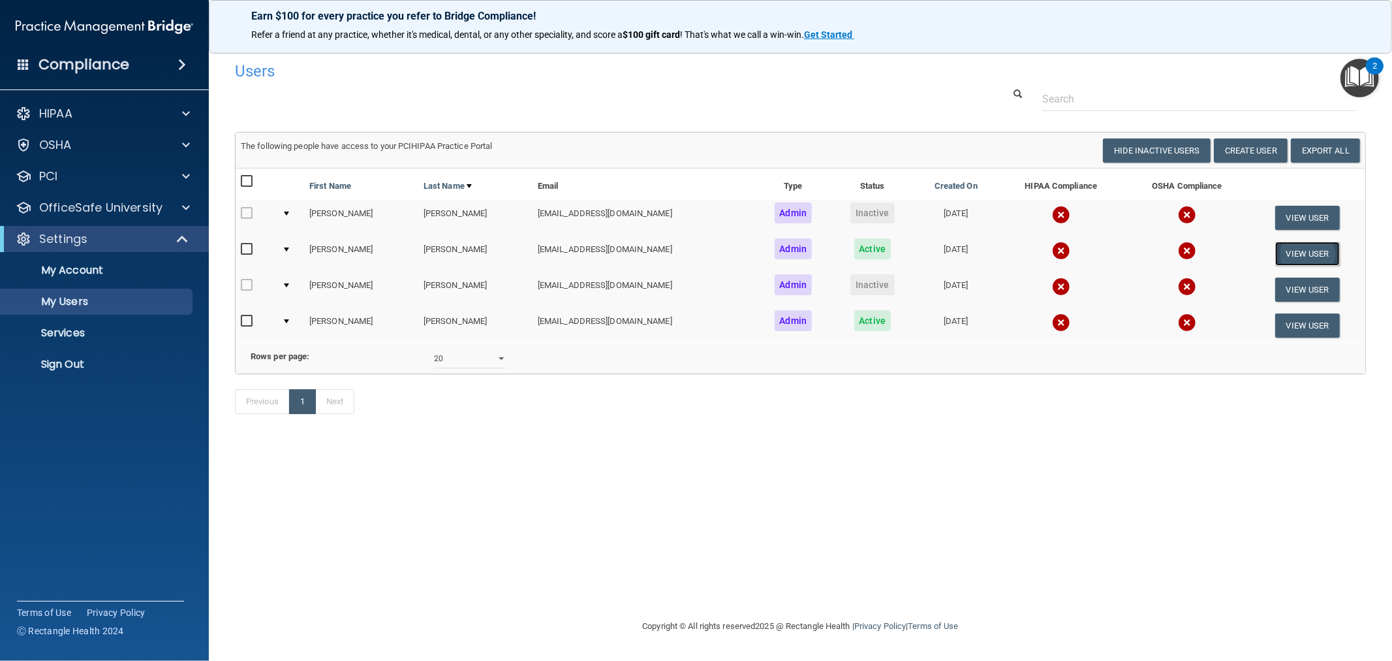
click at [1322, 247] on button "View User" at bounding box center [1307, 253] width 65 height 24
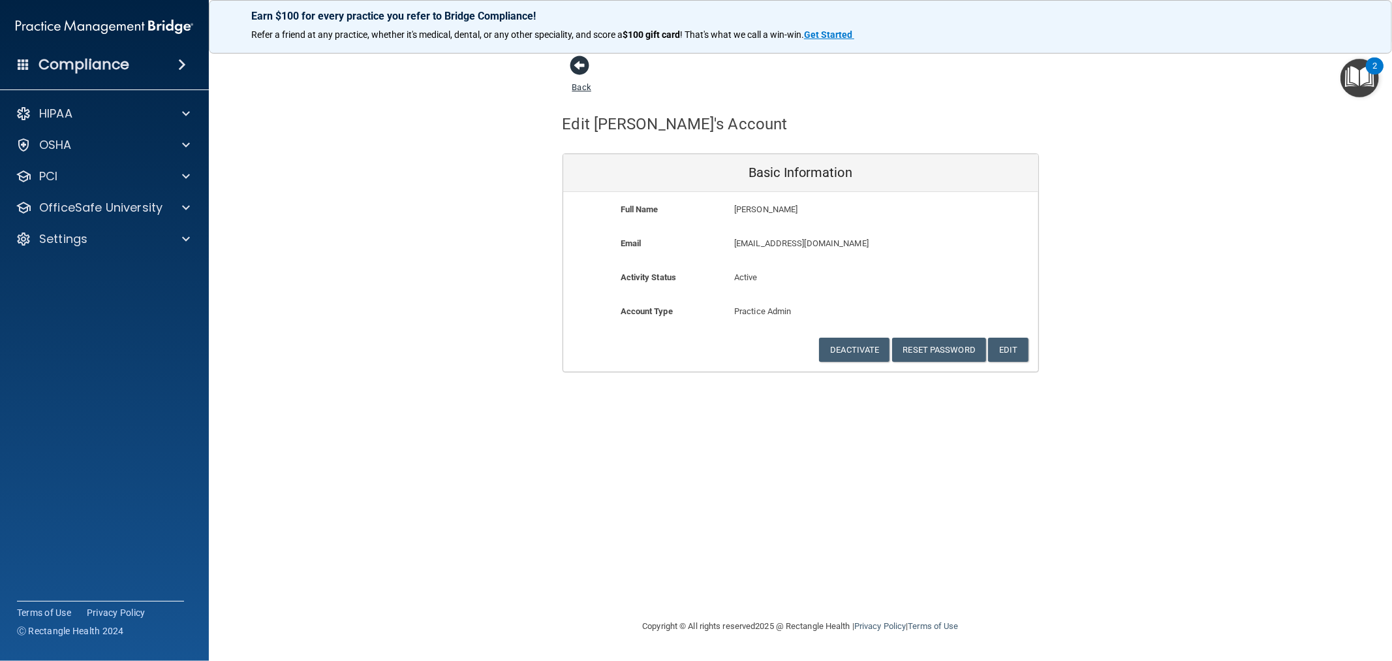
click at [588, 62] on span at bounding box center [580, 65] width 20 height 20
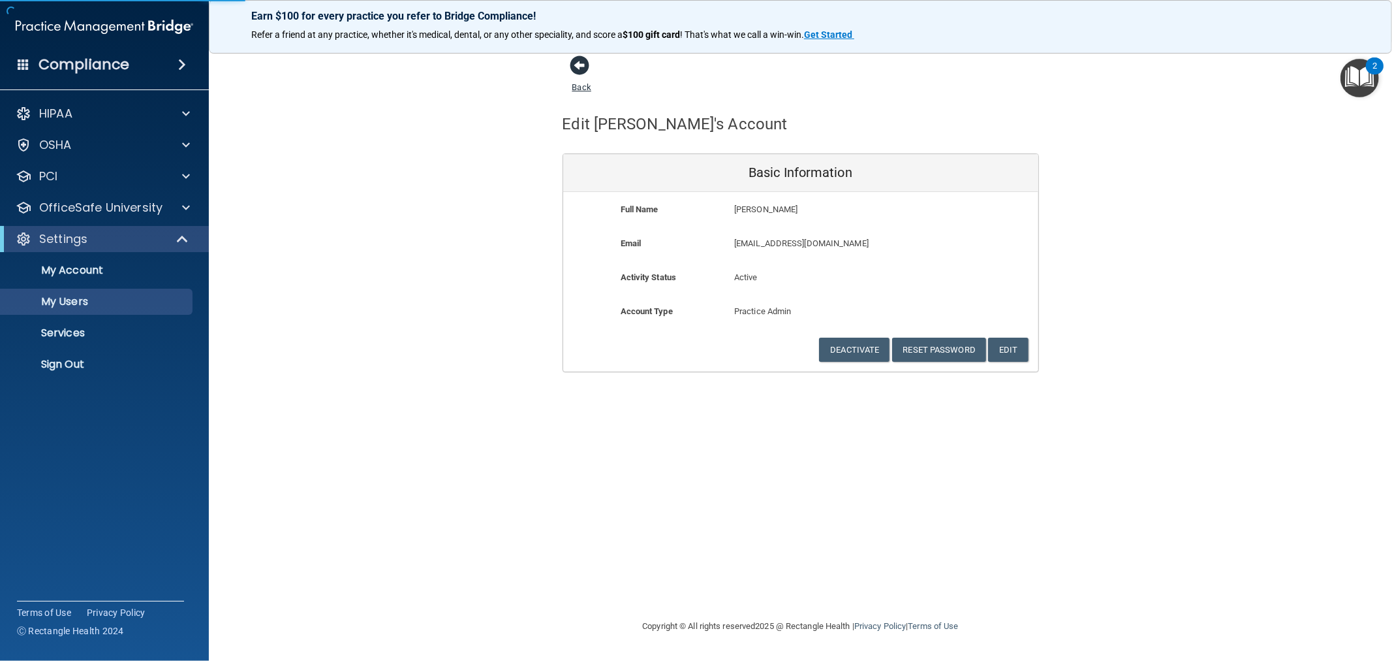
select select "20"
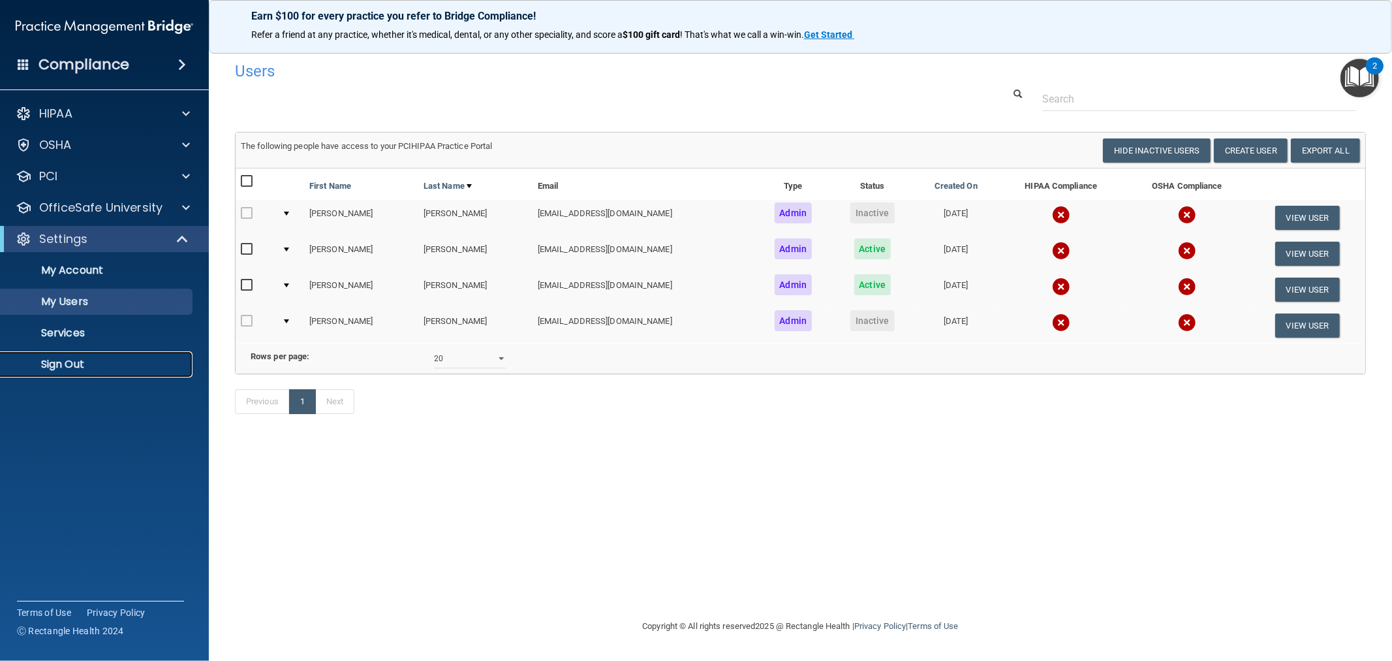
click at [83, 369] on p "Sign Out" at bounding box center [97, 364] width 178 height 13
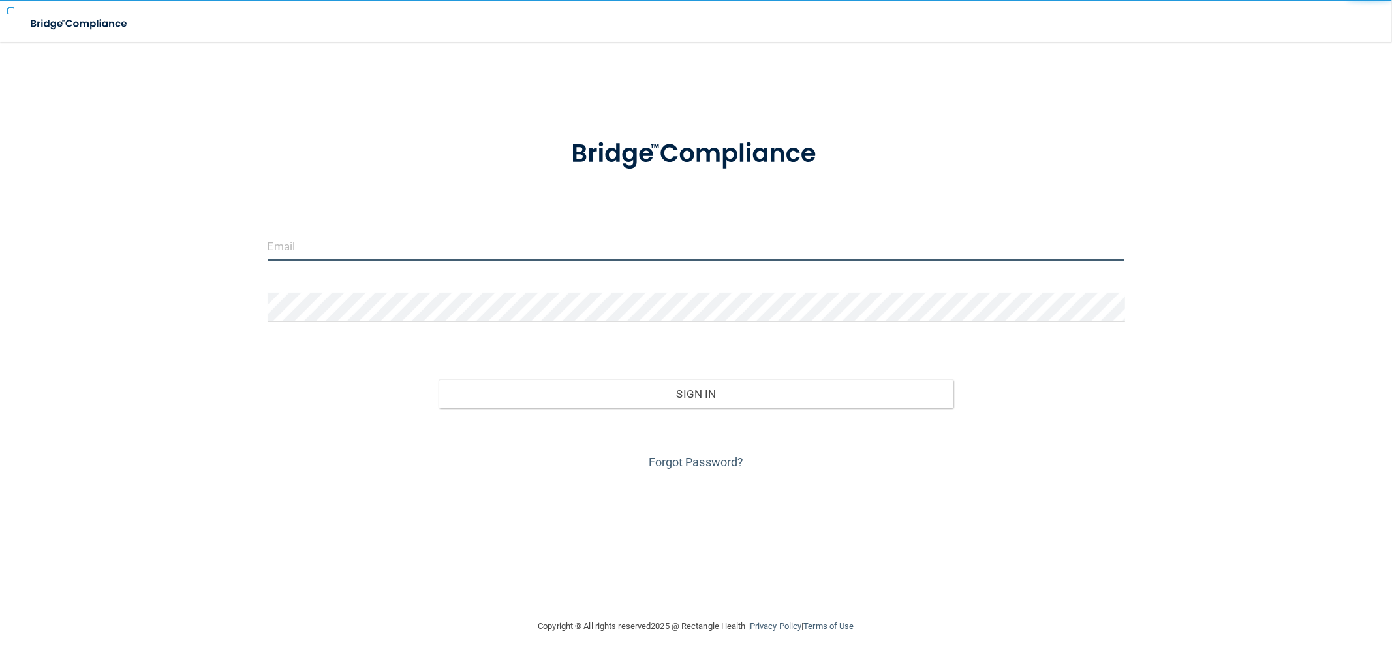
type input "[EMAIL_ADDRESS][DOMAIN_NAME]"
